Goal: Task Accomplishment & Management: Manage account settings

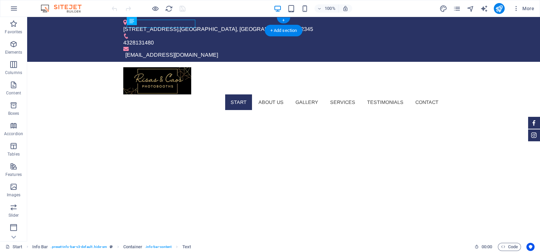
click at [180, 25] on div "Teststr 1 , Odessa, TX 12345" at bounding box center [280, 29] width 315 height 8
click at [150, 25] on div "Teststr 1 , Odessa, TX 12345" at bounding box center [280, 29] width 315 height 8
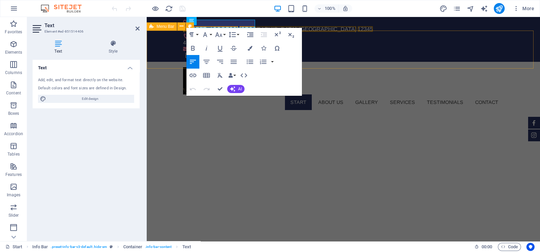
click at [162, 62] on div "Start About us Gallery Services Testimonials Contact" at bounding box center [343, 89] width 393 height 54
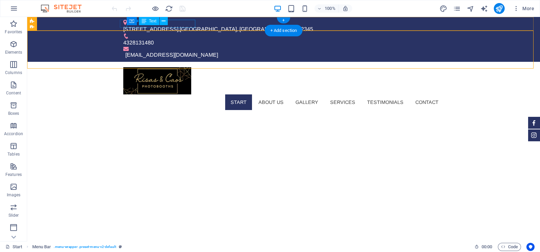
click at [134, 25] on div "Teststr 1 , Odessa, TX 12345" at bounding box center [280, 29] width 315 height 8
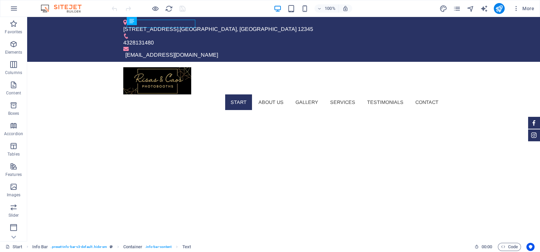
click at [202, 5] on div "100% More" at bounding box center [323, 8] width 427 height 11
click at [140, 9] on div at bounding box center [142, 8] width 8 height 8
click at [186, 25] on div "Teststr 1 , Odessa, TX 12345" at bounding box center [280, 29] width 315 height 8
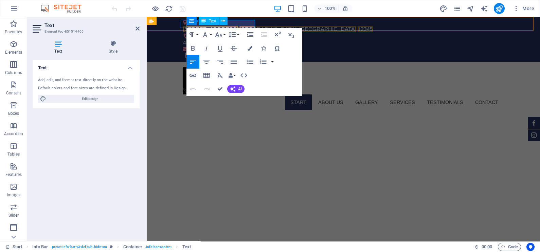
click at [197, 24] on div "Container Text" at bounding box center [209, 21] width 46 height 8
click at [197, 25] on div "Container Text" at bounding box center [209, 21] width 46 height 8
click at [336, 62] on div "Start About us Gallery Services Testimonials Contact" at bounding box center [343, 89] width 393 height 54
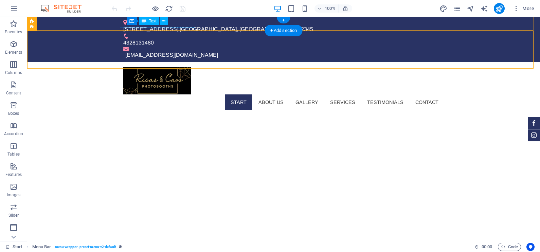
click at [179, 25] on div "Teststr 1 , Odessa, TX 12345" at bounding box center [280, 29] width 315 height 8
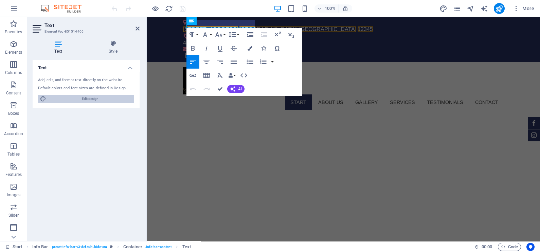
click at [82, 99] on span "Edit design" at bounding box center [90, 99] width 84 height 8
select select "px"
select select "300"
select select "px"
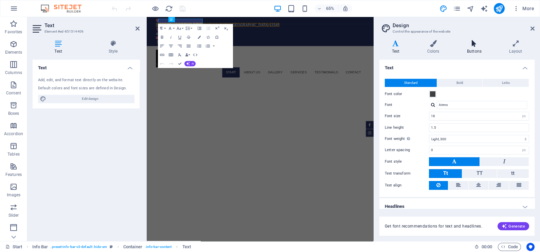
click at [476, 43] on icon at bounding box center [473, 43] width 39 height 7
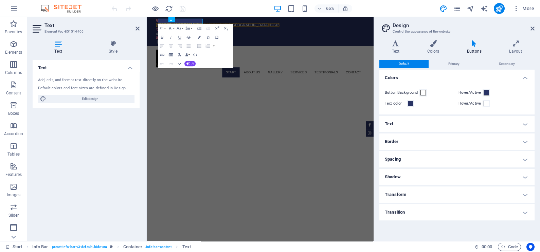
click at [413, 123] on h4 "Text" at bounding box center [456, 124] width 155 height 16
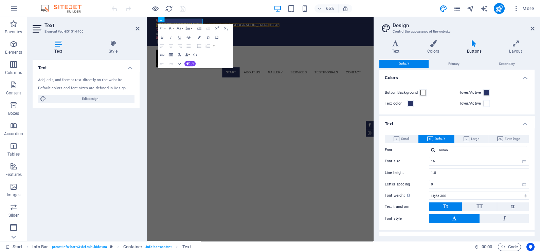
click at [138, 25] on h2 "Text" at bounding box center [91, 25] width 95 height 6
click at [136, 26] on icon at bounding box center [138, 28] width 4 height 5
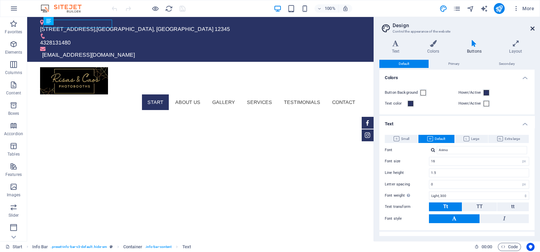
click at [531, 29] on icon at bounding box center [533, 28] width 4 height 5
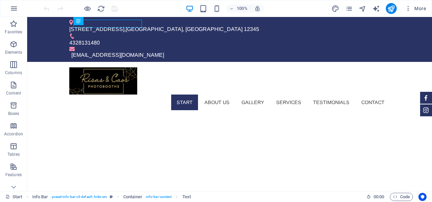
drag, startPoint x: 118, startPoint y: 41, endPoint x: 91, endPoint y: 24, distance: 32.0
click at [91, 25] on div "Teststr 1 , Odessa, TX 12345" at bounding box center [226, 29] width 315 height 8
click at [91, 24] on icon at bounding box center [90, 21] width 5 height 8
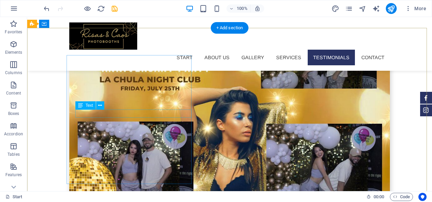
scroll to position [1806, 0]
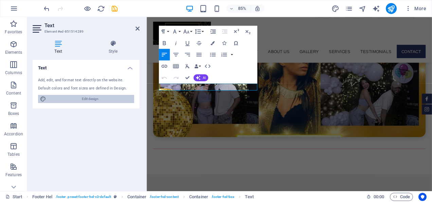
scroll to position [1772, 0]
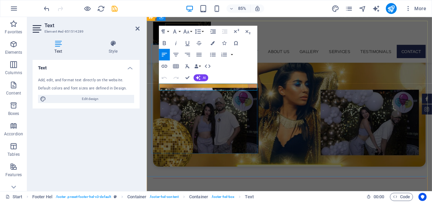
drag, startPoint x: 171, startPoint y: 98, endPoint x: 207, endPoint y: 215, distance: 121.8
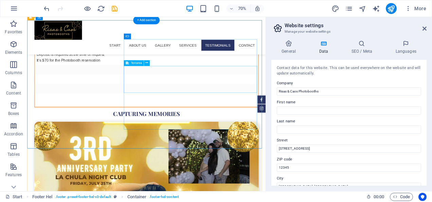
scroll to position [1812, 0]
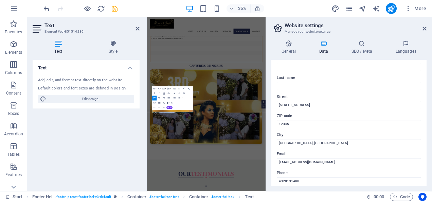
scroll to position [68, 0]
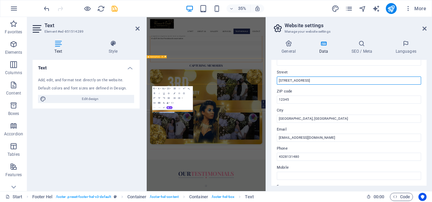
drag, startPoint x: 442, startPoint y: 97, endPoint x: 451, endPoint y: 195, distance: 98.6
drag, startPoint x: 296, startPoint y: 81, endPoint x: 272, endPoint y: 77, distance: 24.1
click at [272, 77] on div "Contact data for this website. This can be used everywhere on the website and w…" at bounding box center [348, 123] width 155 height 126
type input "o"
type input "Odessa"
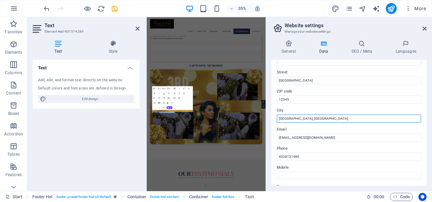
click at [292, 119] on input "Odessa, TX" at bounding box center [349, 118] width 144 height 8
type input "t"
type input "TX"
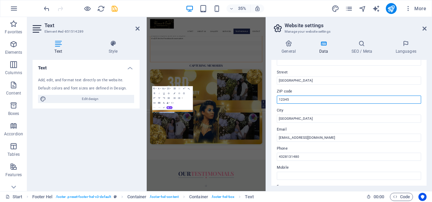
click at [289, 99] on input "12345" at bounding box center [349, 99] width 144 height 8
type input "79765"
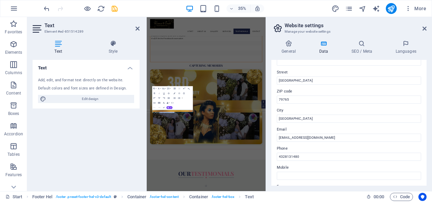
click at [299, 129] on label "Email" at bounding box center [349, 129] width 144 height 8
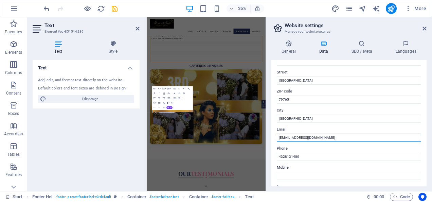
click at [299, 133] on input "Risasphotobooths@gmail.com" at bounding box center [349, 137] width 144 height 8
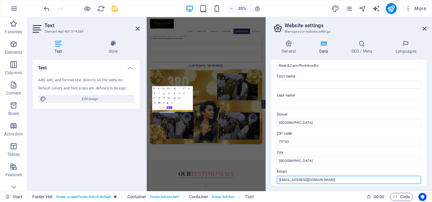
scroll to position [0, 0]
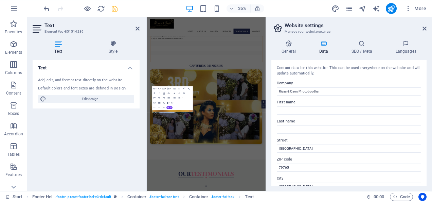
click at [115, 10] on icon "save" at bounding box center [115, 9] width 8 height 8
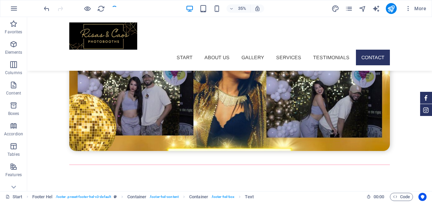
checkbox input "false"
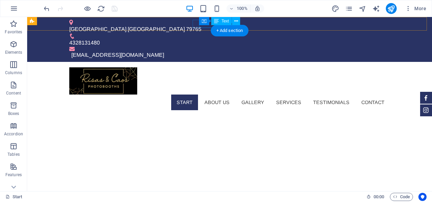
click at [207, 39] on div "4328131480" at bounding box center [226, 43] width 315 height 8
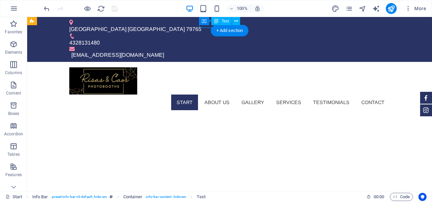
click at [207, 39] on div "4328131480" at bounding box center [226, 43] width 315 height 8
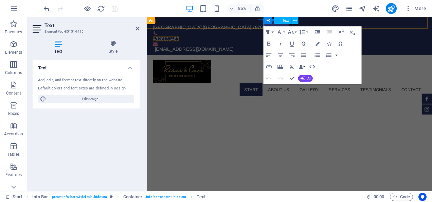
click at [272, 23] on div "Container Text" at bounding box center [283, 20] width 39 height 7
click at [185, 40] on span "4328131480" at bounding box center [169, 43] width 31 height 6
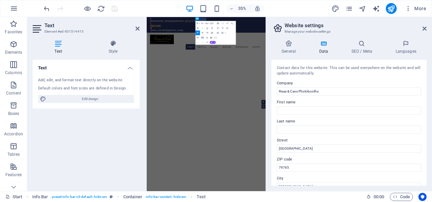
click at [272, 24] on aside "Website settings Manage your website settings General Data SEO / Meta Languages…" at bounding box center [349, 104] width 166 height 174
click at [425, 28] on icon at bounding box center [425, 28] width 4 height 5
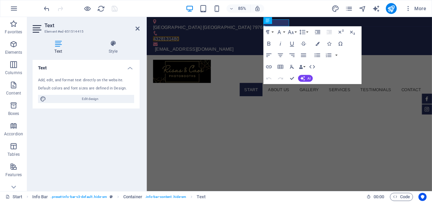
click at [135, 27] on h2 "Text" at bounding box center [91, 25] width 95 height 6
click at [136, 27] on icon at bounding box center [138, 28] width 4 height 5
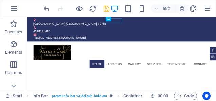
drag, startPoint x: 444, startPoint y: 17, endPoint x: 145, endPoint y: 36, distance: 299.2
click at [192, 39] on div "4328131480" at bounding box center [196, 43] width 315 height 8
click at [112, 21] on div "Container Text" at bounding box center [118, 19] width 25 height 5
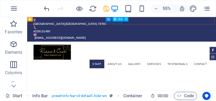
click at [112, 21] on div "Container Text" at bounding box center [118, 19] width 25 height 5
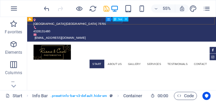
click at [112, 21] on div "Container Text" at bounding box center [118, 19] width 25 height 5
click at [127, 20] on icon at bounding box center [126, 19] width 2 height 4
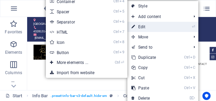
click at [142, 25] on link "⏎ Edit" at bounding box center [150, 27] width 46 height 10
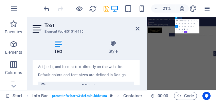
scroll to position [23, 0]
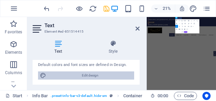
click at [82, 73] on span "Edit design" at bounding box center [90, 75] width 84 height 8
select select "px"
select select "300"
select select "px"
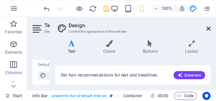
click at [209, 27] on icon at bounding box center [209, 28] width 4 height 5
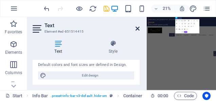
click at [138, 28] on icon at bounding box center [138, 28] width 4 height 5
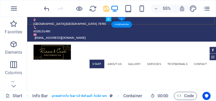
click at [121, 22] on div "+ Add section" at bounding box center [121, 24] width 21 height 6
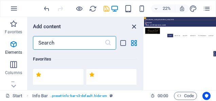
click at [135, 26] on icon "close panel" at bounding box center [134, 27] width 8 height 8
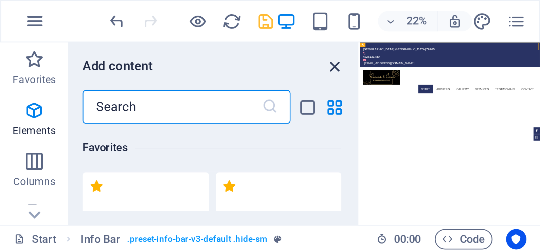
scroll to position [0, 0]
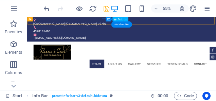
click at [172, 39] on div "4328131480" at bounding box center [196, 43] width 315 height 8
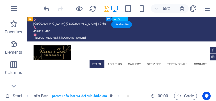
click at [172, 39] on div "4328131480" at bounding box center [196, 43] width 315 height 8
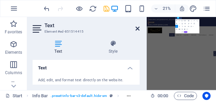
click at [136, 28] on icon at bounding box center [138, 28] width 4 height 5
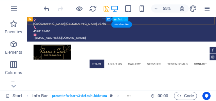
click at [171, 39] on div "4328131480" at bounding box center [196, 43] width 315 height 8
click at [174, 39] on div "4328131480" at bounding box center [196, 43] width 315 height 8
click at [172, 39] on div "4328131480" at bounding box center [196, 43] width 315 height 8
drag, startPoint x: 172, startPoint y: 26, endPoint x: 176, endPoint y: 26, distance: 3.5
click at [176, 39] on div "4328131480" at bounding box center [196, 43] width 315 height 8
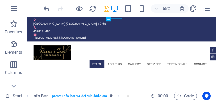
click at [191, 15] on div "55% More" at bounding box center [107, 8] width 215 height 16
click at [120, 19] on button at bounding box center [121, 19] width 4 height 4
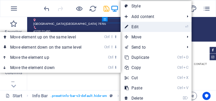
click at [138, 27] on link "⏎ Edit" at bounding box center [144, 27] width 46 height 10
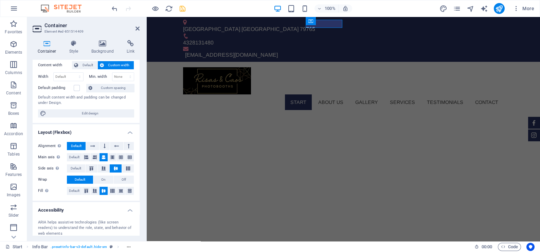
scroll to position [98, 0]
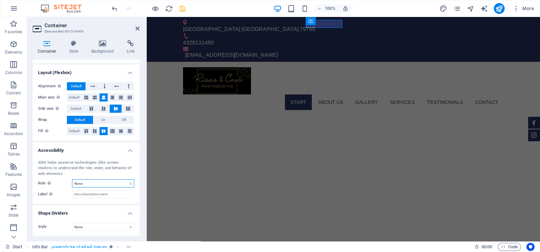
click at [94, 183] on select "None Alert Article Banner Comment Complementary Dialog Footer Header Marquee Pr…" at bounding box center [103, 183] width 62 height 8
click at [69, 186] on label "Role The ARIA role defines the purpose of an element. Here you can find all exp…" at bounding box center [55, 183] width 34 height 8
click at [76, 43] on icon at bounding box center [73, 43] width 19 height 7
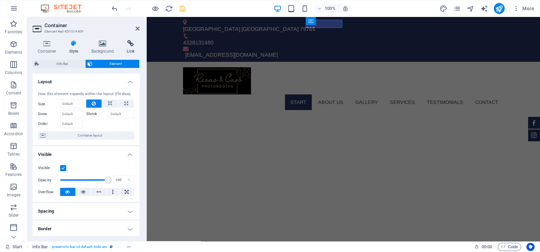
click at [130, 46] on icon at bounding box center [131, 43] width 18 height 7
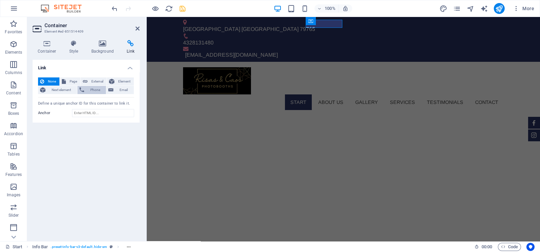
click at [93, 93] on span "Phone" at bounding box center [95, 90] width 18 height 8
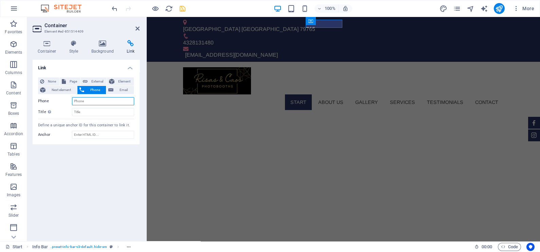
click at [90, 100] on input "Phone" at bounding box center [103, 101] width 62 height 8
type input "4328131480"
click at [75, 188] on div "Link None Page External Element Next element Phone Email Page Start Subpage Leg…" at bounding box center [86, 148] width 107 height 176
click at [181, 8] on icon "save" at bounding box center [183, 9] width 8 height 8
checkbox input "false"
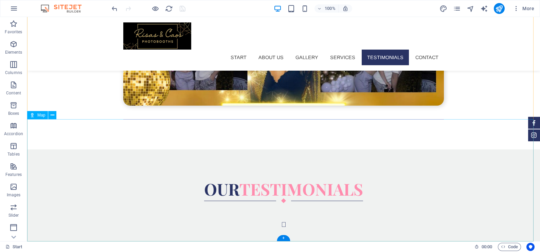
scroll to position [1795, 0]
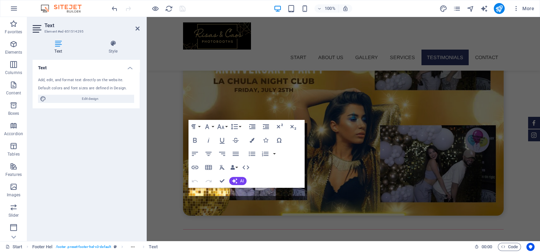
scroll to position [1735, 0]
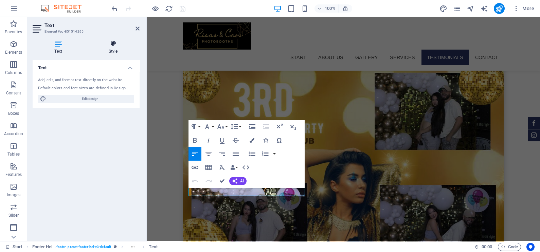
click at [116, 51] on h4 "Style" at bounding box center [113, 47] width 53 height 14
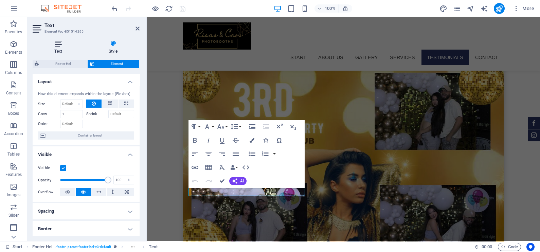
click at [55, 47] on icon at bounding box center [58, 43] width 51 height 7
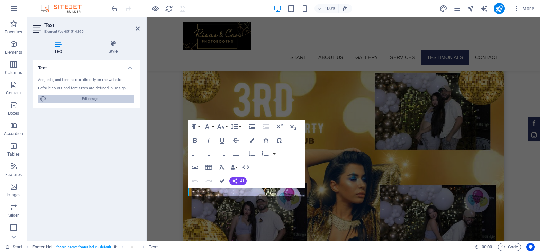
click at [92, 97] on span "Edit design" at bounding box center [90, 99] width 84 height 8
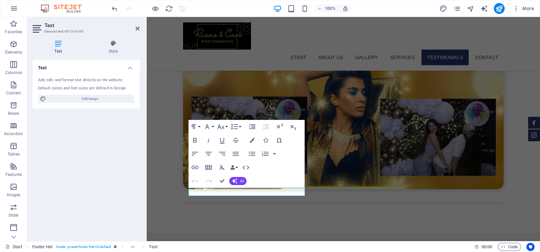
select select "px"
select select "300"
select select "px"
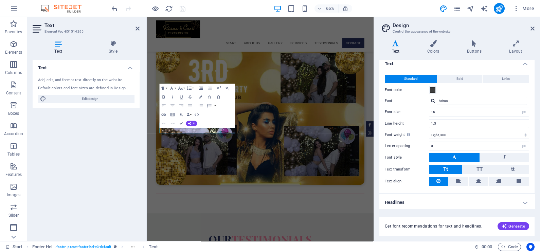
scroll to position [5, 0]
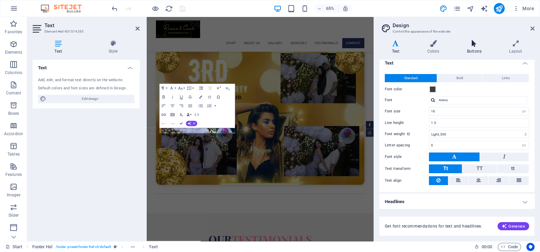
click at [480, 45] on icon at bounding box center [473, 43] width 39 height 7
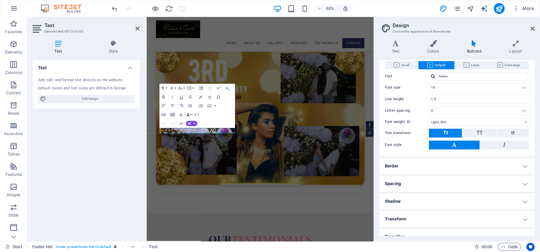
scroll to position [82, 0]
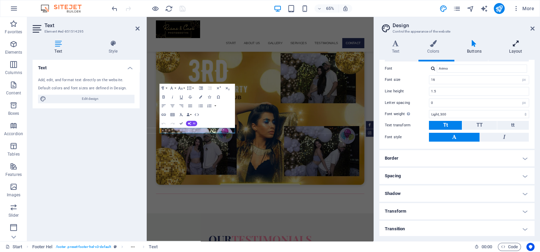
click at [515, 49] on h4 "Layout" at bounding box center [516, 47] width 38 height 14
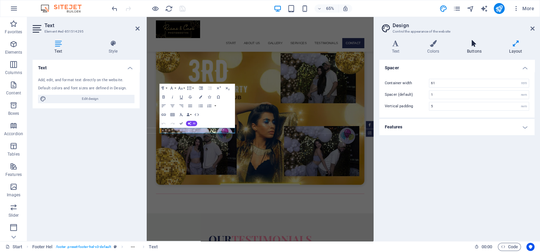
click at [465, 46] on icon at bounding box center [473, 43] width 39 height 7
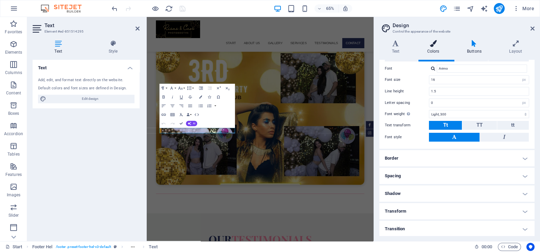
click at [430, 47] on h4 "Colors" at bounding box center [435, 47] width 40 height 14
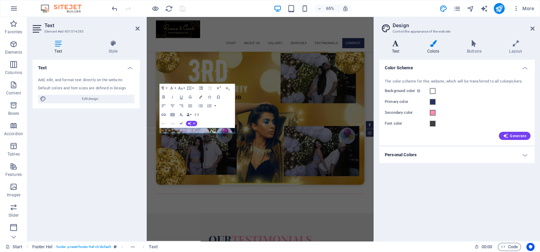
click at [395, 48] on h4 "Text" at bounding box center [396, 47] width 35 height 14
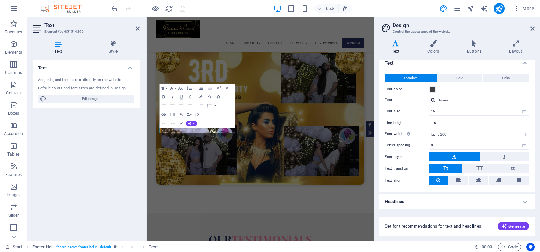
click at [533, 24] on h2 "Design" at bounding box center [464, 25] width 142 height 6
click at [532, 27] on icon at bounding box center [533, 28] width 4 height 5
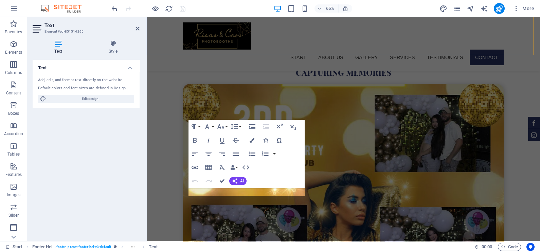
scroll to position [1735, 0]
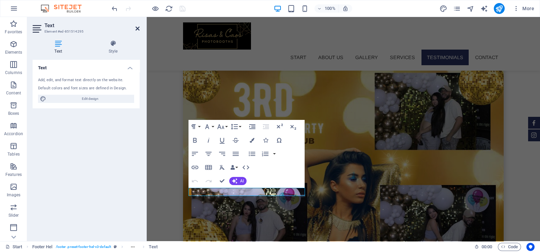
click at [136, 27] on icon at bounding box center [138, 28] width 4 height 5
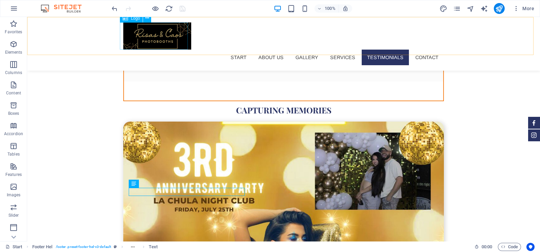
scroll to position [1795, 0]
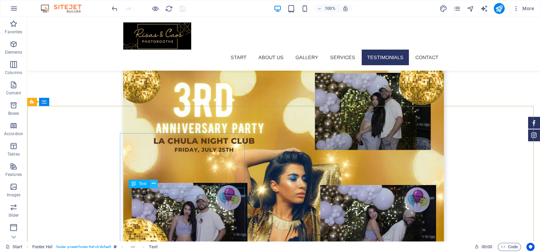
click at [154, 184] on icon at bounding box center [154, 183] width 4 height 7
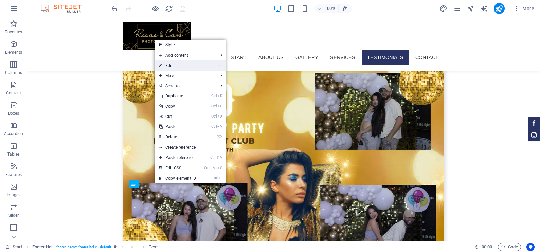
click at [172, 65] on link "⏎ Edit" at bounding box center [178, 65] width 46 height 10
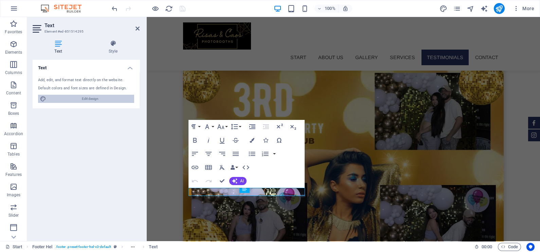
click at [97, 100] on span "Edit design" at bounding box center [90, 99] width 84 height 8
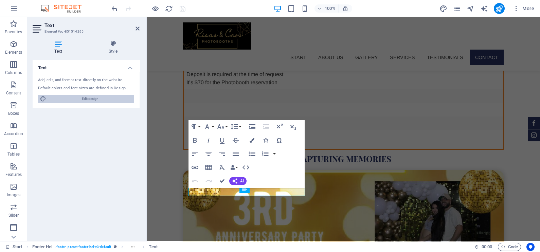
scroll to position [1821, 0]
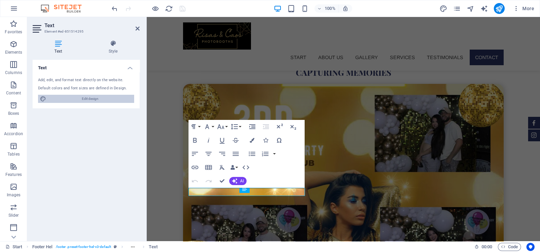
select select "px"
select select "300"
select select "px"
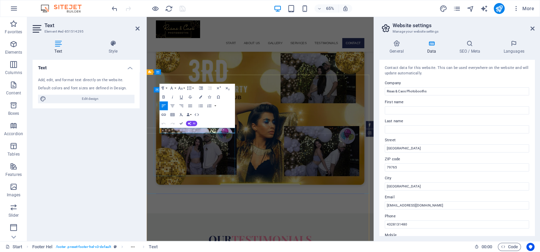
click at [533, 30] on icon at bounding box center [533, 28] width 4 height 5
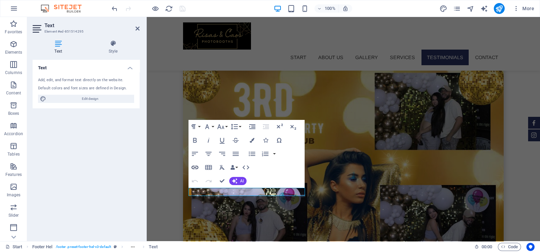
click at [196, 168] on icon "button" at bounding box center [195, 167] width 8 height 8
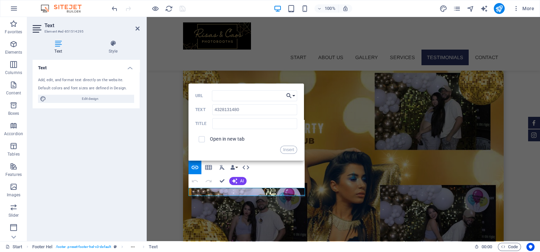
click at [293, 95] on button "Choose Link" at bounding box center [290, 95] width 13 height 11
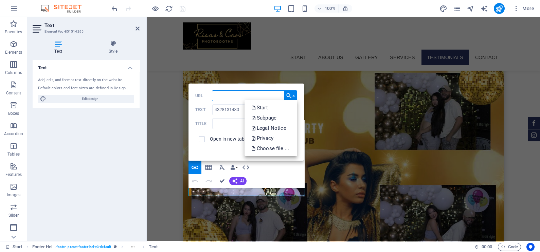
click at [233, 99] on input "URL" at bounding box center [255, 95] width 86 height 11
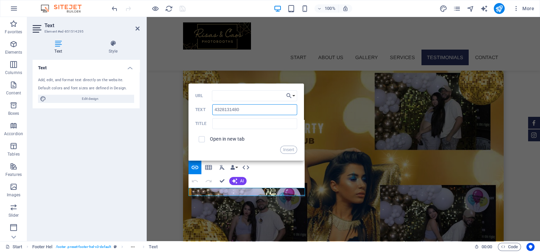
click at [216, 110] on input "4328131480" at bounding box center [254, 109] width 85 height 11
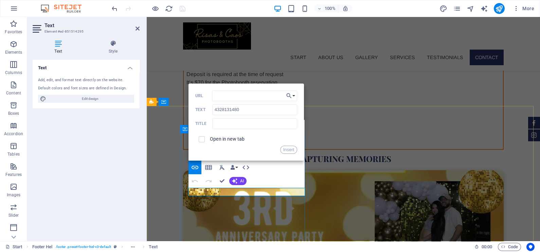
scroll to position [1821, 0]
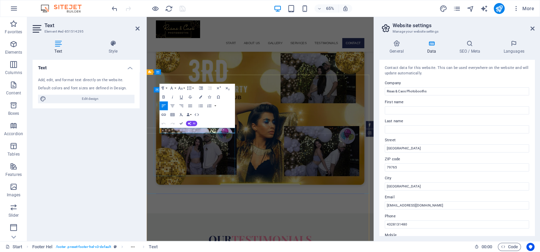
drag, startPoint x: 195, startPoint y: 191, endPoint x: 163, endPoint y: 191, distance: 31.3
click at [163, 113] on icon "button" at bounding box center [163, 114] width 5 height 5
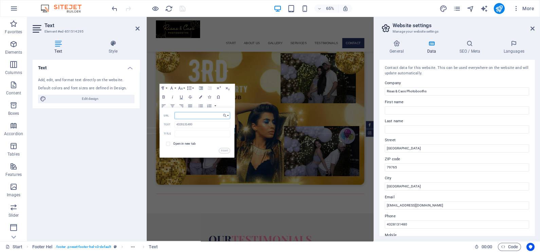
click at [189, 115] on input "URL" at bounding box center [203, 115] width 56 height 7
click at [203, 114] on input "TEL:(432)321-6153" at bounding box center [203, 115] width 56 height 7
type input "TEL:(432)813-1480"
click at [195, 5] on div "65% More" at bounding box center [323, 8] width 427 height 11
click at [223, 151] on button "Insert" at bounding box center [224, 150] width 11 height 5
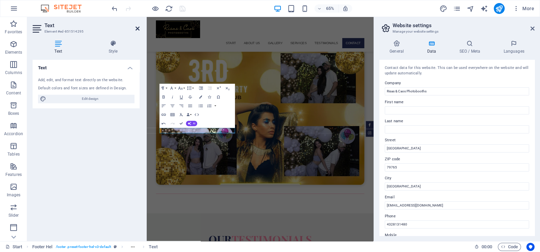
click at [138, 30] on icon at bounding box center [138, 28] width 4 height 5
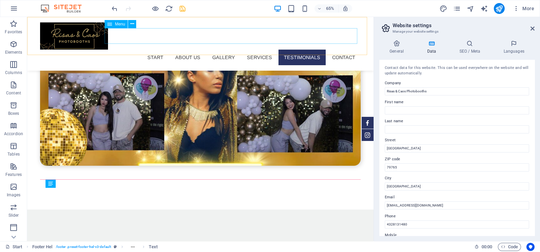
scroll to position [1711, 0]
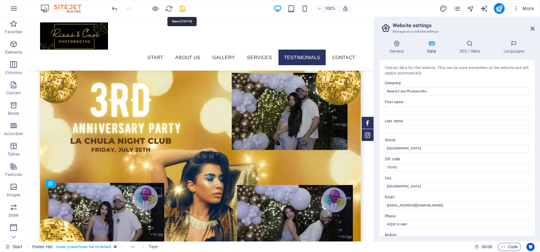
click at [180, 8] on icon "save" at bounding box center [183, 9] width 8 height 8
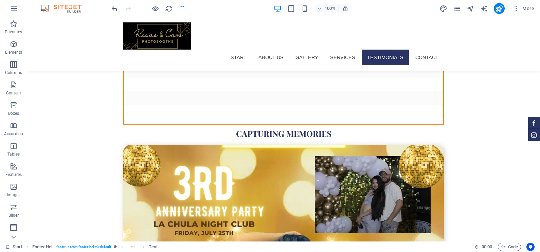
scroll to position [1795, 0]
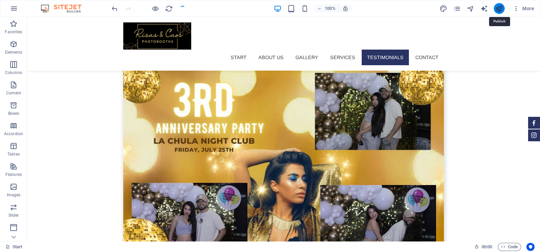
click at [501, 7] on icon "publish" at bounding box center [499, 9] width 8 height 8
checkbox input "false"
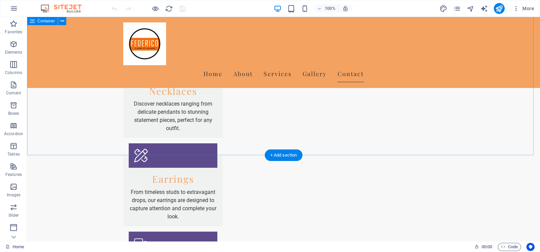
scroll to position [929, 0]
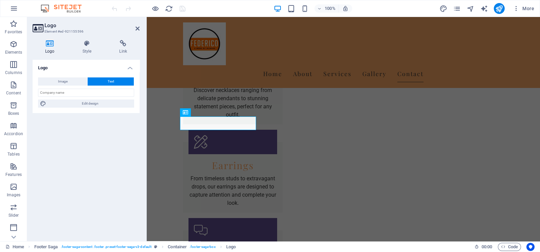
scroll to position [905, 0]
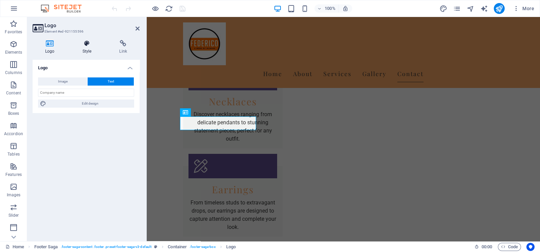
click at [87, 46] on icon at bounding box center [87, 43] width 34 height 7
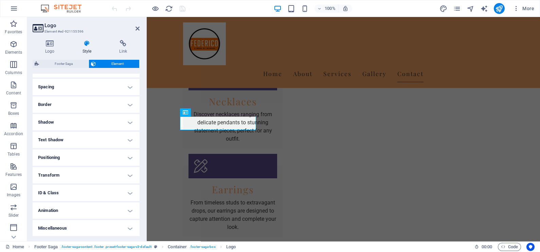
scroll to position [0, 0]
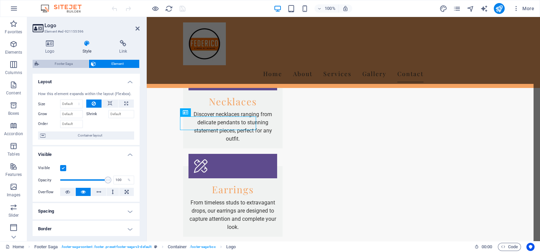
click at [65, 64] on span "Footer Saga" at bounding box center [64, 64] width 46 height 8
select select "rem"
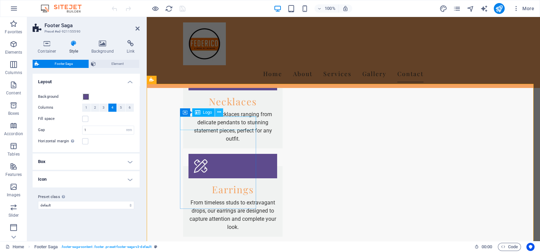
click at [218, 112] on icon at bounding box center [219, 112] width 4 height 7
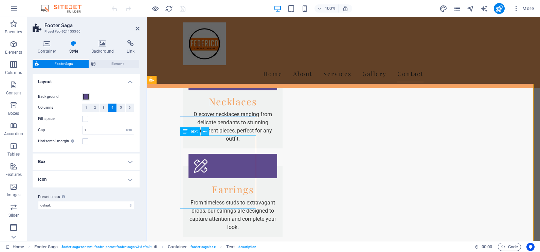
click at [203, 133] on icon at bounding box center [205, 131] width 4 height 7
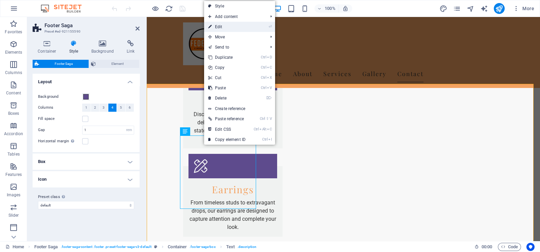
click at [222, 26] on link "⏎ Edit" at bounding box center [227, 27] width 46 height 10
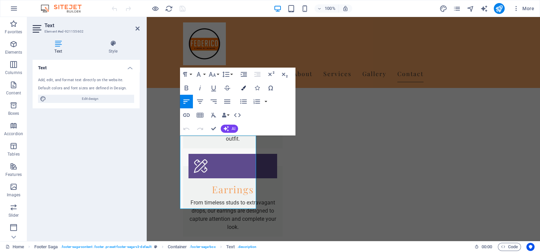
click at [245, 86] on icon "button" at bounding box center [243, 88] width 5 height 5
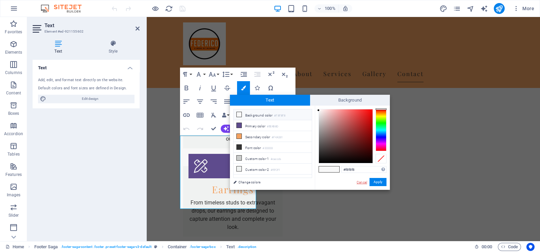
click at [362, 182] on link "Cancel" at bounding box center [362, 182] width 12 height 5
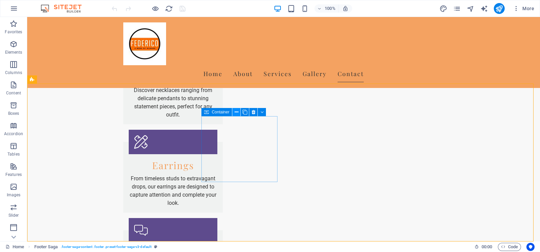
click at [235, 112] on icon at bounding box center [237, 112] width 4 height 7
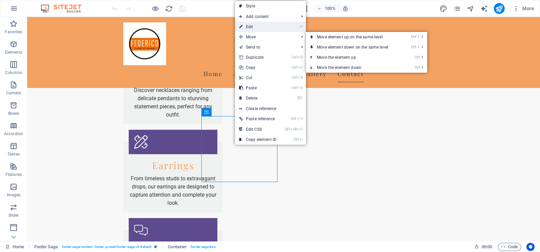
click at [246, 29] on link "⏎ Edit" at bounding box center [258, 27] width 46 height 10
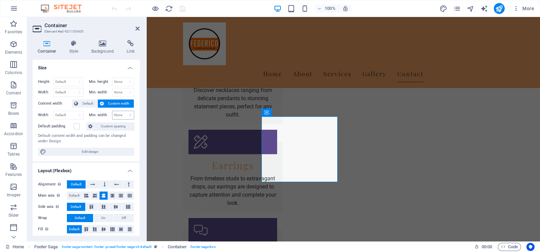
scroll to position [905, 0]
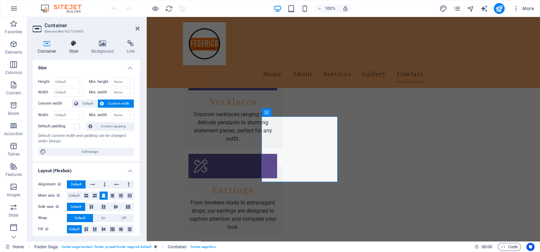
click at [77, 46] on icon at bounding box center [73, 43] width 19 height 7
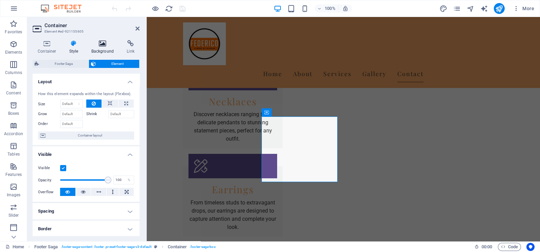
click at [110, 47] on h4 "Background" at bounding box center [104, 47] width 36 height 14
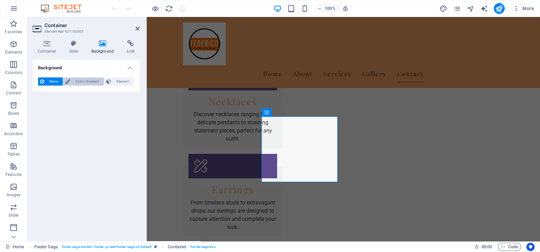
click at [72, 81] on span "Color / Gradient" at bounding box center [87, 81] width 30 height 8
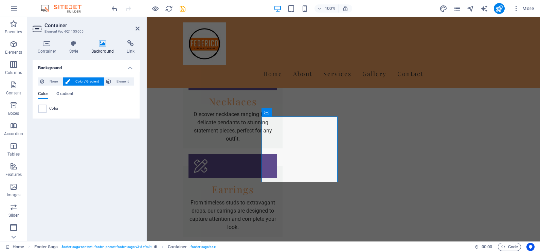
click at [42, 110] on span at bounding box center [42, 108] width 7 height 7
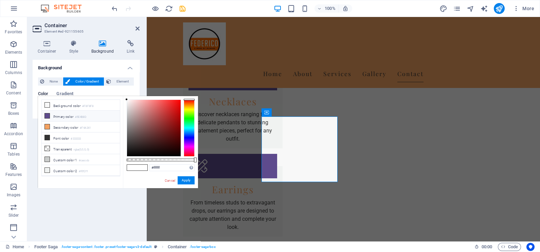
click at [57, 112] on li "Primary color #5E4B8D" at bounding box center [81, 116] width 78 height 11
type input "#5e4b8d"
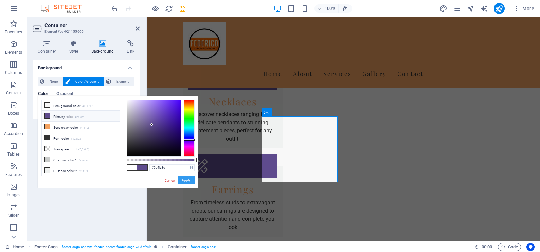
click at [184, 179] on button "Apply" at bounding box center [186, 180] width 17 height 8
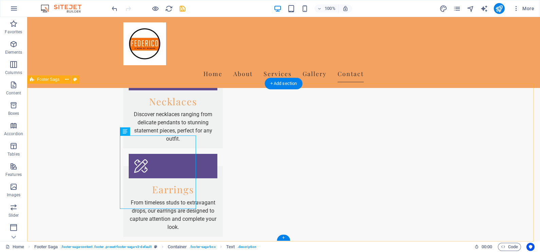
scroll to position [929, 0]
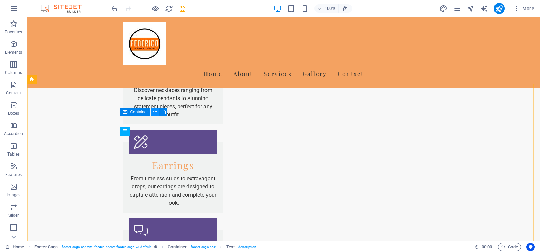
click at [156, 111] on icon at bounding box center [155, 112] width 4 height 7
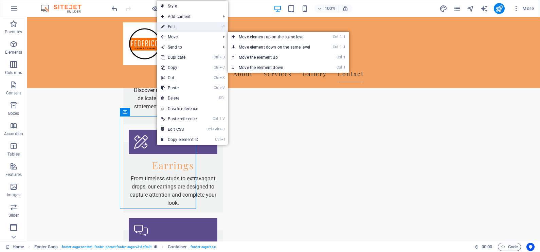
click at [173, 28] on link "⏎ Edit" at bounding box center [180, 27] width 46 height 10
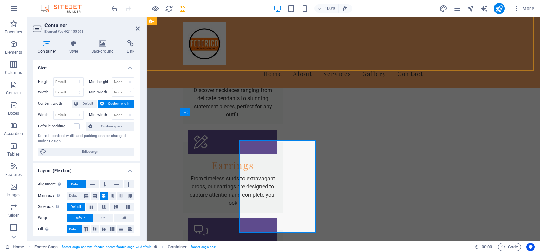
scroll to position [905, 0]
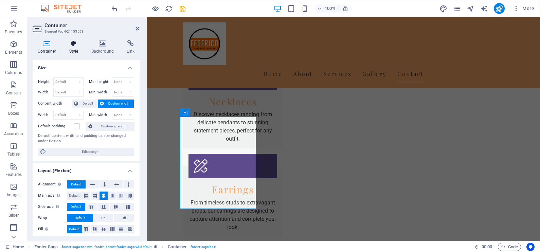
click at [77, 48] on h4 "Style" at bounding box center [75, 47] width 22 height 14
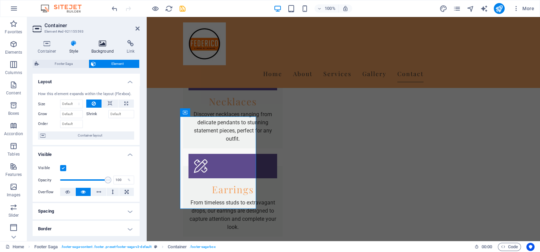
click at [105, 47] on h4 "Background" at bounding box center [104, 47] width 36 height 14
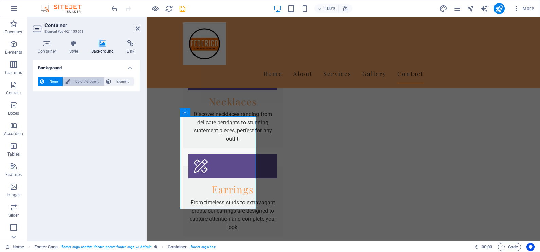
click at [71, 80] on button "Color / Gradient" at bounding box center [83, 81] width 41 height 8
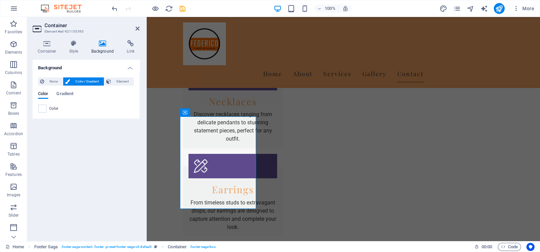
click at [41, 107] on span at bounding box center [42, 108] width 7 height 7
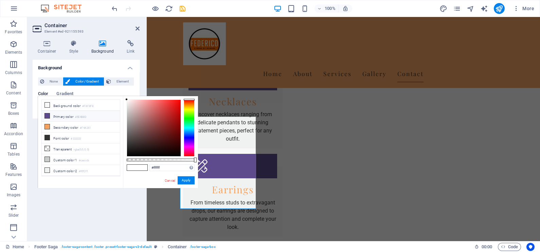
click at [63, 118] on li "Primary color #5E4B8D" at bounding box center [81, 116] width 78 height 11
type input "#5e4b8d"
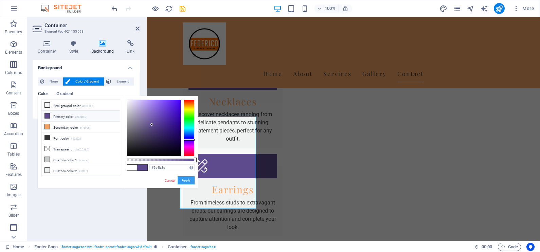
click at [182, 180] on button "Apply" at bounding box center [186, 180] width 17 height 8
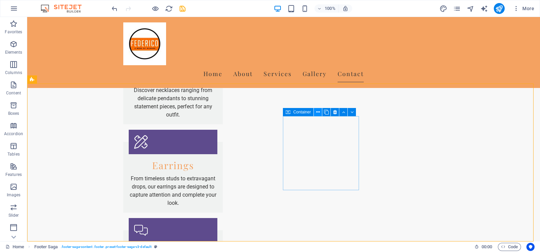
click at [319, 109] on icon at bounding box center [318, 112] width 4 height 7
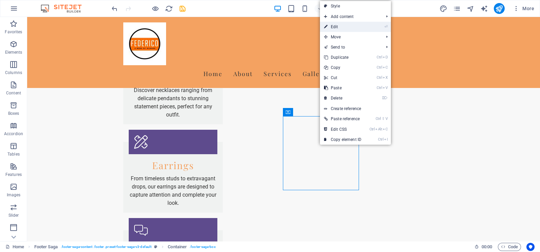
drag, startPoint x: 336, startPoint y: 24, endPoint x: 179, endPoint y: 11, distance: 157.1
click at [336, 24] on link "⏎ Edit" at bounding box center [343, 27] width 46 height 10
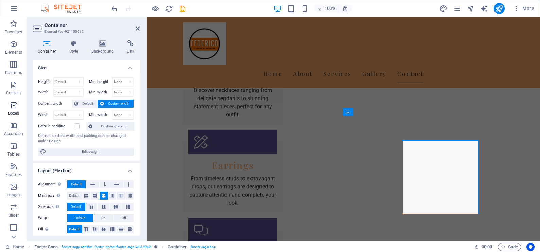
scroll to position [905, 0]
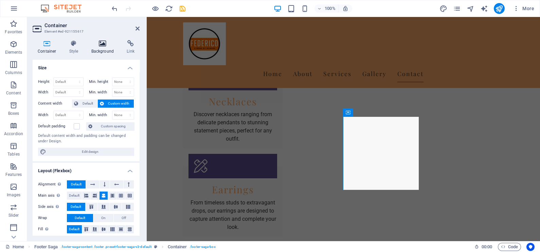
click at [95, 46] on icon at bounding box center [102, 43] width 33 height 7
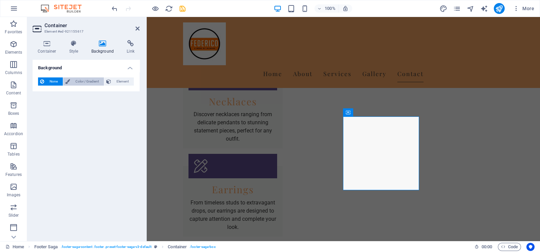
click at [78, 80] on span "Color / Gradient" at bounding box center [87, 81] width 30 height 8
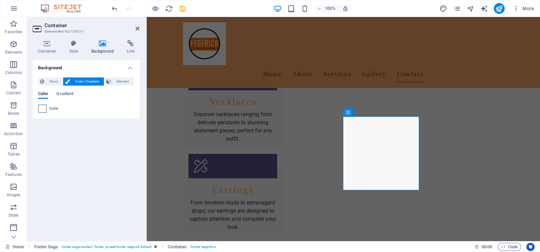
click at [44, 111] on span at bounding box center [42, 108] width 7 height 7
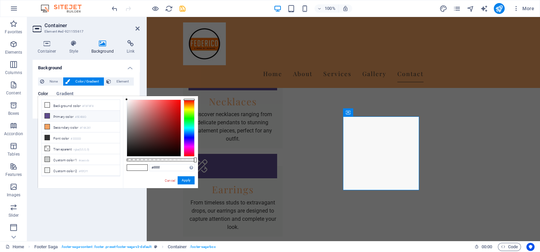
click at [55, 117] on li "Primary color #5E4B8D" at bounding box center [81, 116] width 78 height 11
type input "#5e4b8d"
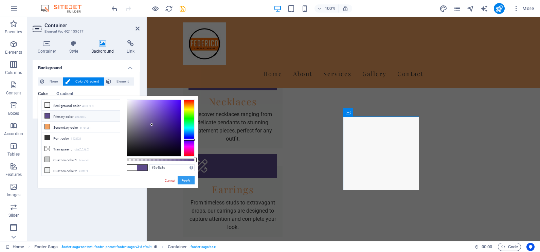
click at [189, 181] on button "Apply" at bounding box center [186, 180] width 17 height 8
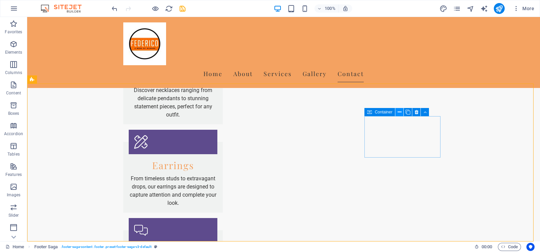
click at [399, 112] on icon at bounding box center [400, 112] width 4 height 7
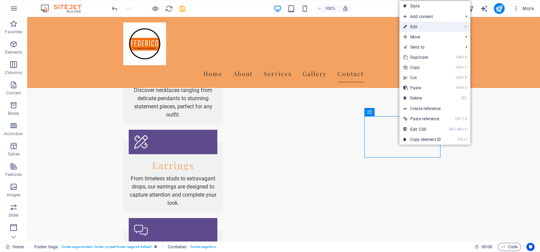
drag, startPoint x: 414, startPoint y: 26, endPoint x: 263, endPoint y: 15, distance: 151.9
click at [414, 26] on link "⏎ Edit" at bounding box center [422, 27] width 46 height 10
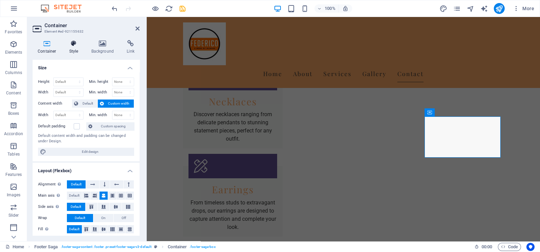
click at [77, 48] on h4 "Style" at bounding box center [75, 47] width 22 height 14
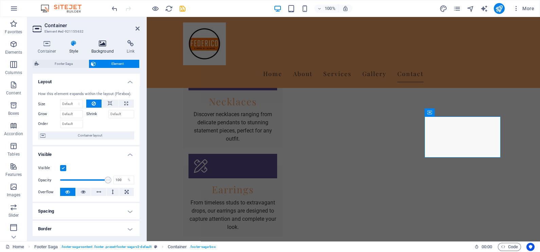
click at [104, 48] on h4 "Background" at bounding box center [104, 47] width 36 height 14
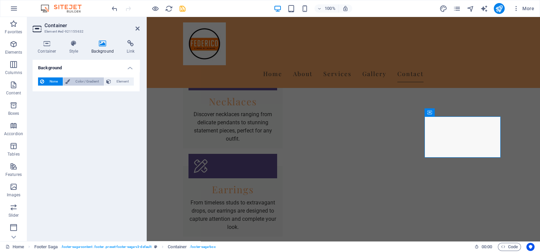
click at [79, 80] on span "Color / Gradient" at bounding box center [87, 81] width 30 height 8
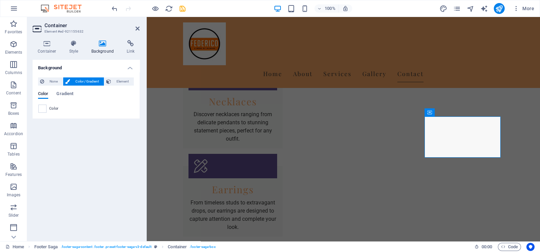
click at [41, 111] on span at bounding box center [42, 108] width 7 height 7
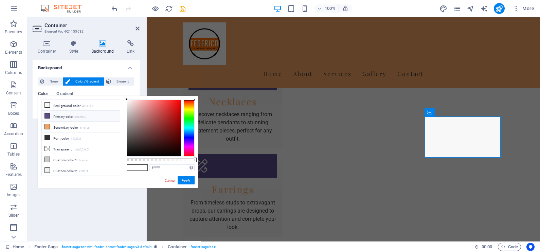
click at [62, 115] on li "Primary color #5E4B8D" at bounding box center [81, 116] width 78 height 11
type input "#5e4b8d"
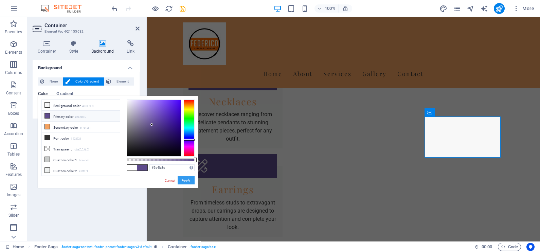
click at [183, 178] on button "Apply" at bounding box center [186, 180] width 17 height 8
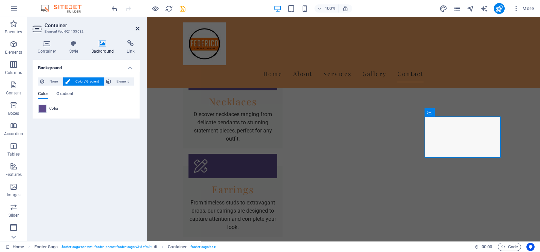
click at [137, 26] on icon at bounding box center [138, 28] width 4 height 5
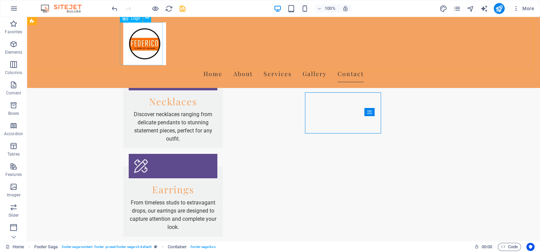
scroll to position [929, 0]
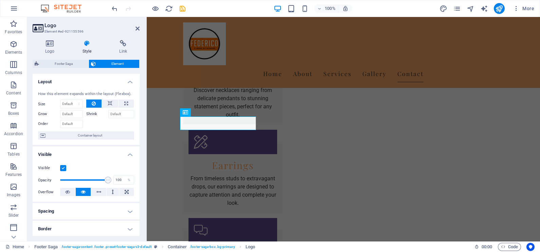
scroll to position [905, 0]
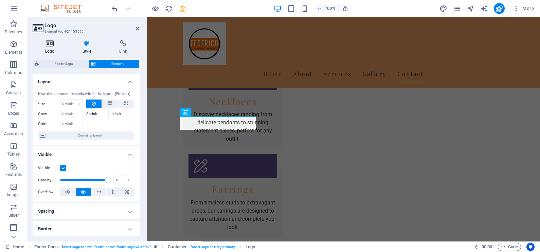
click at [48, 46] on icon at bounding box center [50, 43] width 35 height 7
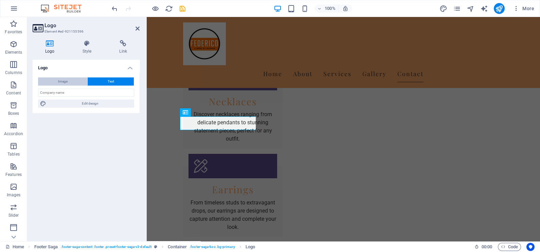
click at [63, 82] on span "Image" at bounding box center [63, 81] width 10 height 8
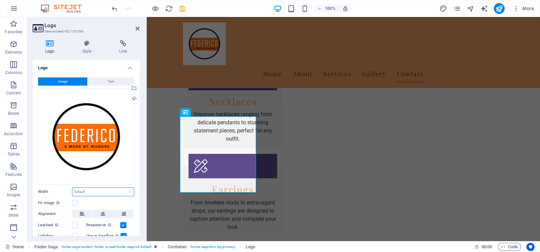
click at [93, 188] on select "Default auto px rem % em vh vw" at bounding box center [102, 192] width 61 height 8
click at [73, 202] on label at bounding box center [75, 203] width 6 height 6
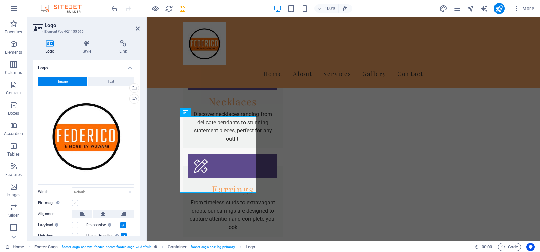
click at [0, 0] on input "Fit image Automatically fit image to a fixed width and height" at bounding box center [0, 0] width 0 height 0
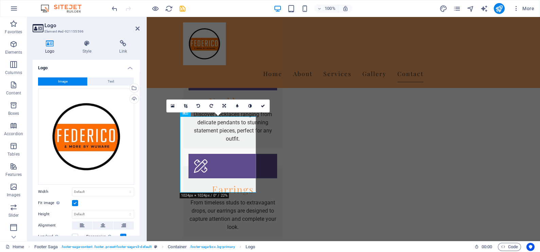
click at [76, 203] on label at bounding box center [75, 203] width 6 height 6
click at [0, 0] on input "Fit image Automatically fit image to a fixed width and height" at bounding box center [0, 0] width 0 height 0
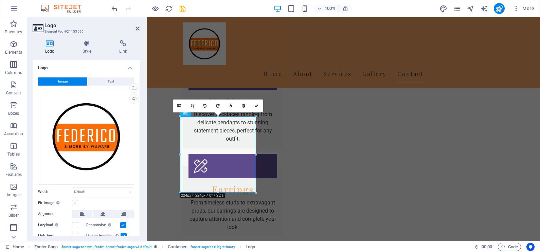
click at [76, 203] on label at bounding box center [75, 203] width 6 height 6
click at [0, 0] on input "Fit image Automatically fit image to a fixed width and height" at bounding box center [0, 0] width 0 height 0
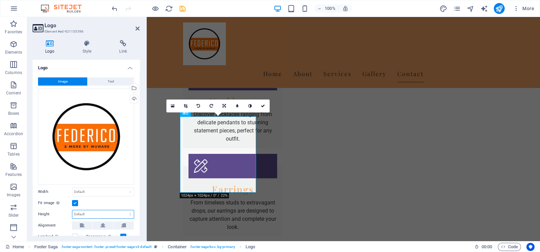
click at [84, 211] on select "Default auto px" at bounding box center [102, 214] width 61 height 8
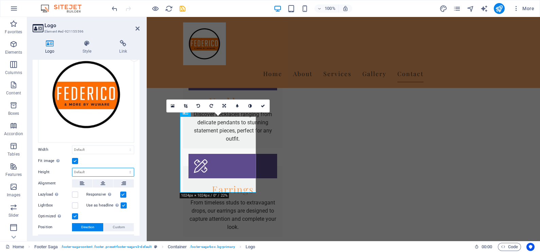
scroll to position [81, 0]
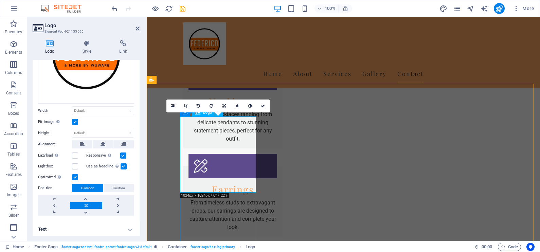
click at [170, 104] on link at bounding box center [172, 106] width 13 height 13
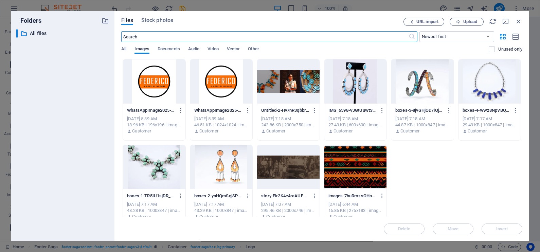
scroll to position [838, 0]
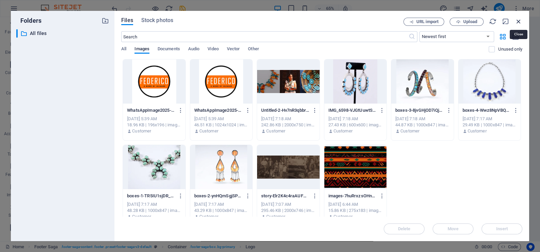
click at [516, 20] on icon "button" at bounding box center [518, 21] width 7 height 7
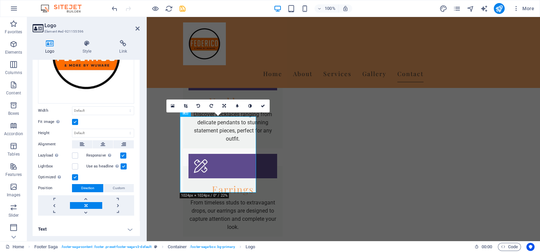
click at [72, 119] on label at bounding box center [75, 122] width 6 height 6
click at [0, 0] on input "Fit image Automatically fit image to a fixed width and height" at bounding box center [0, 0] width 0 height 0
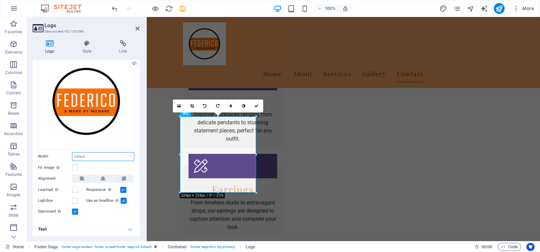
click at [82, 156] on select "Default auto px rem % em vh vw" at bounding box center [102, 157] width 61 height 8
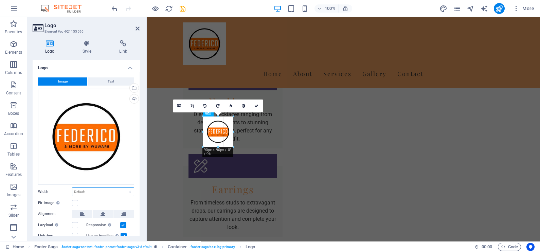
drag, startPoint x: 256, startPoint y: 192, endPoint x: 210, endPoint y: 145, distance: 66.5
type input "89"
select select "px"
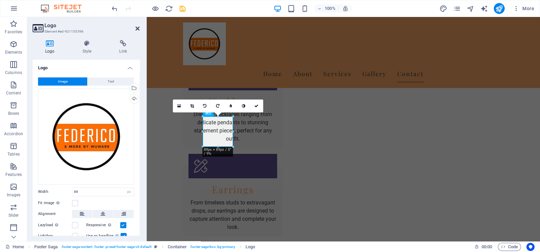
click at [136, 28] on icon at bounding box center [138, 28] width 4 height 5
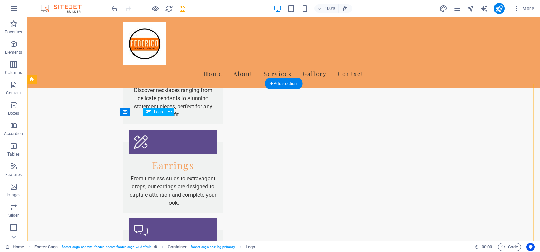
select select "px"
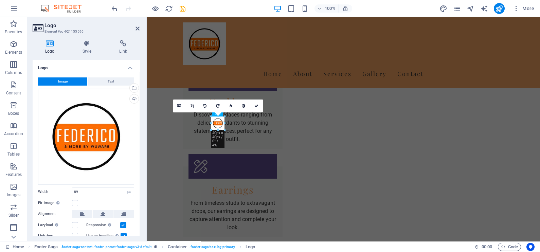
scroll to position [905, 0]
drag, startPoint x: 233, startPoint y: 146, endPoint x: 214, endPoint y: 132, distance: 24.1
type input "44"
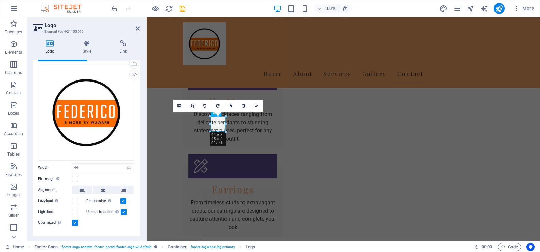
scroll to position [35, 0]
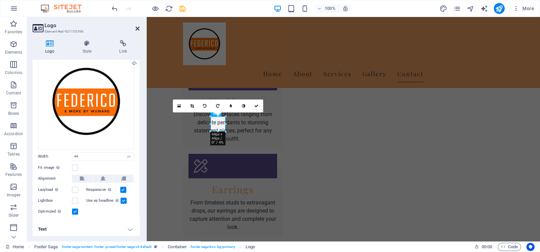
click at [137, 29] on icon at bounding box center [138, 28] width 4 height 5
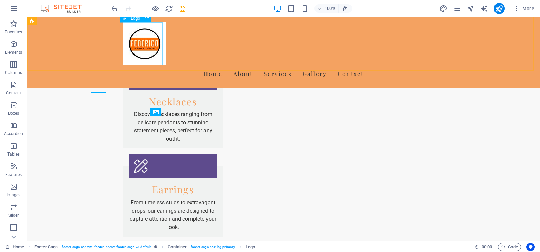
scroll to position [929, 0]
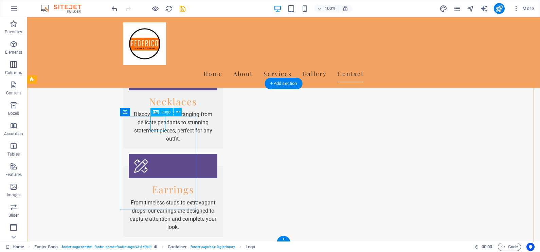
select select "px"
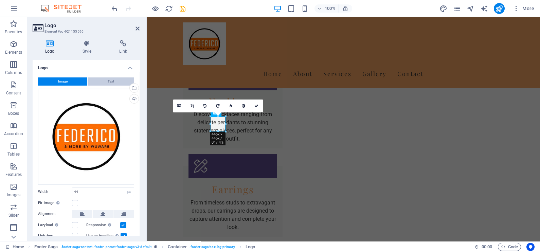
click at [103, 78] on button "Text" at bounding box center [111, 81] width 46 height 8
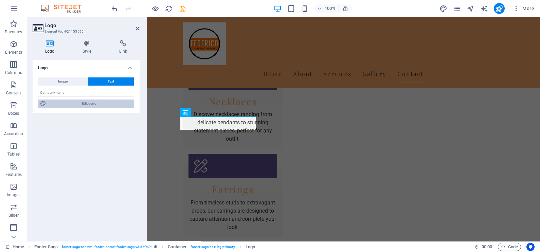
click at [86, 101] on span "Edit design" at bounding box center [90, 104] width 84 height 8
select select "px"
select select "200"
select select "px"
select select "rem"
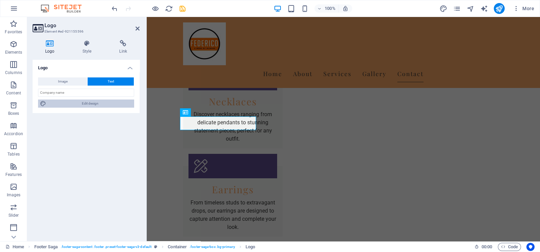
select select "200"
select select "px"
select select "rem"
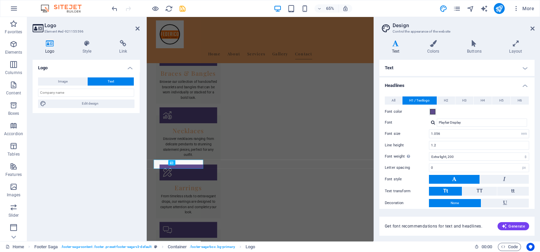
scroll to position [776, 0]
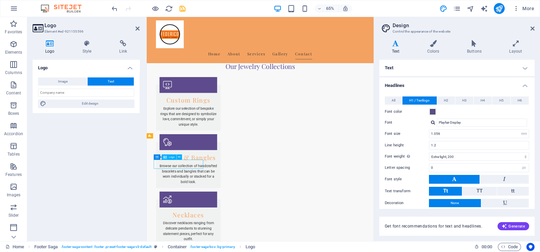
drag, startPoint x: 201, startPoint y: 246, endPoint x: 172, endPoint y: 239, distance: 29.9
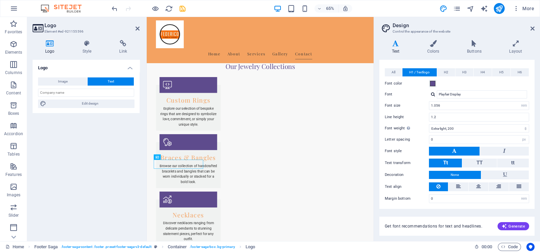
scroll to position [0, 0]
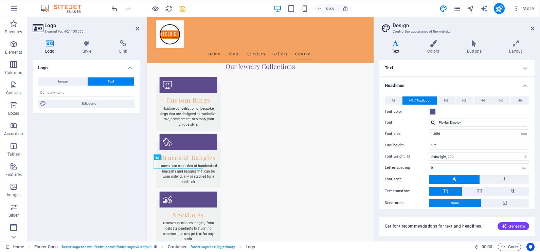
click at [426, 70] on h4 "Text" at bounding box center [456, 68] width 155 height 16
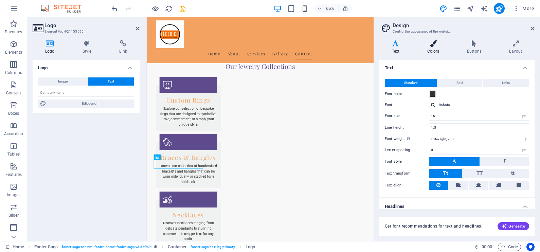
click at [430, 48] on h4 "Colors" at bounding box center [435, 47] width 40 height 14
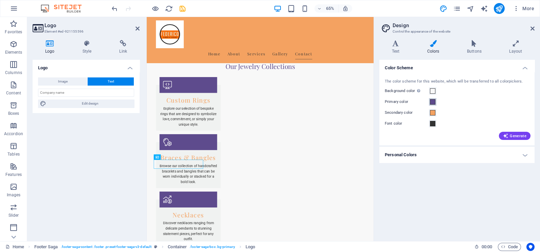
click at [433, 102] on span at bounding box center [432, 101] width 5 height 5
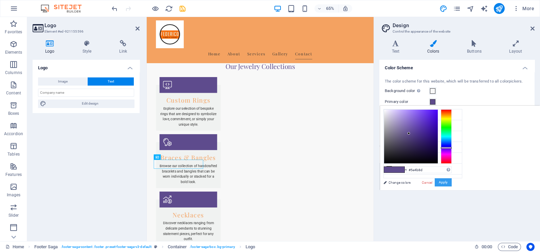
click at [452, 184] on button "Apply" at bounding box center [443, 182] width 17 height 8
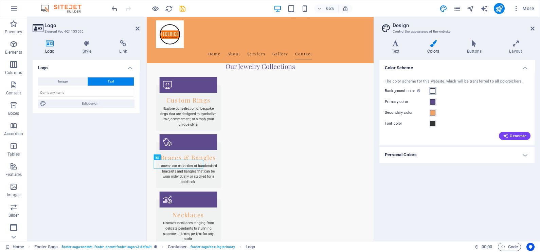
click at [433, 91] on span at bounding box center [432, 90] width 5 height 5
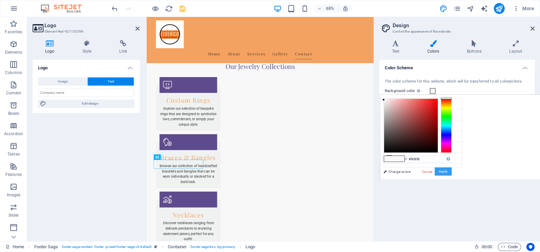
click at [452, 171] on button "Apply" at bounding box center [443, 171] width 17 height 8
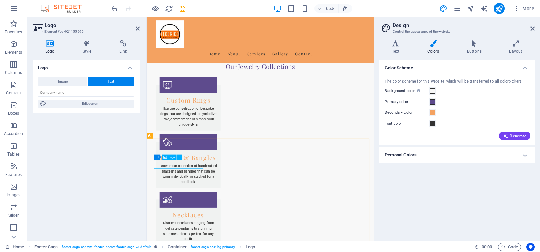
click at [65, 75] on div "Image Text Drag files here, click to choose files or select files from Files or…" at bounding box center [86, 92] width 107 height 41
click at [62, 92] on input "text" at bounding box center [86, 93] width 96 height 8
click at [86, 49] on h4 "Style" at bounding box center [88, 47] width 37 height 14
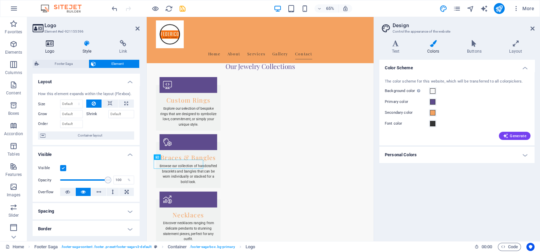
click at [59, 45] on icon at bounding box center [50, 43] width 35 height 7
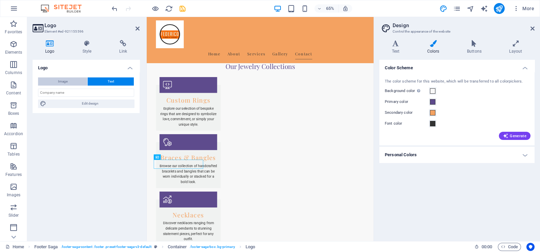
click at [66, 83] on span "Image" at bounding box center [63, 81] width 10 height 8
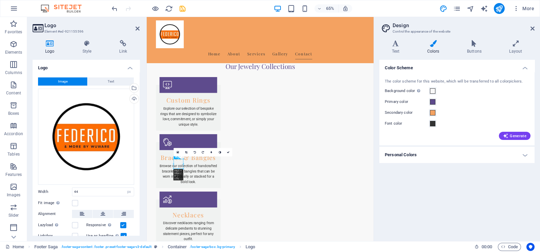
scroll to position [777, 0]
click at [138, 28] on icon at bounding box center [138, 28] width 4 height 5
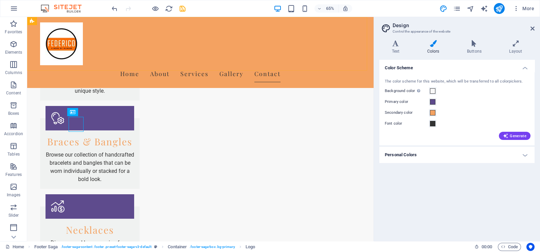
scroll to position [895, 0]
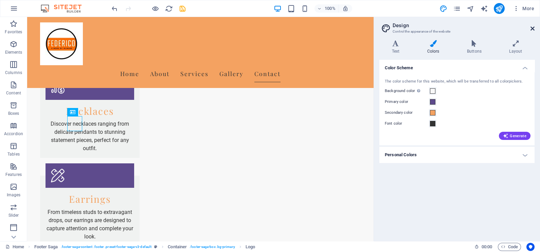
click at [532, 28] on icon at bounding box center [533, 28] width 4 height 5
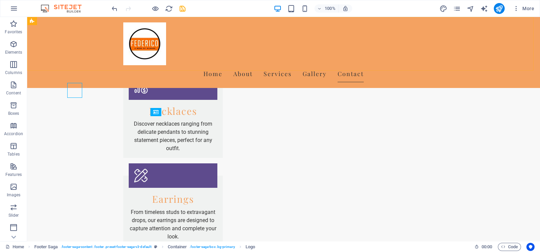
scroll to position [929, 0]
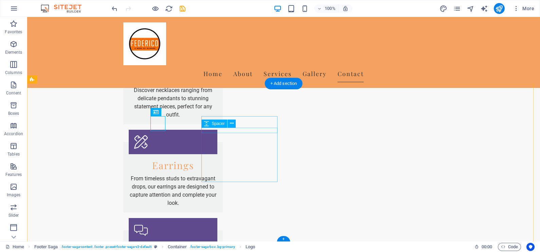
select select "px"
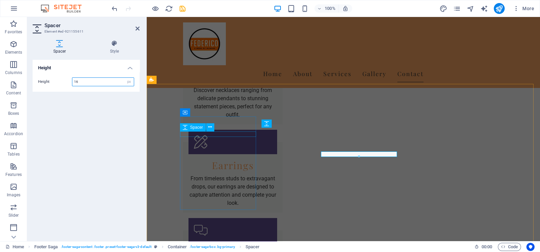
scroll to position [905, 0]
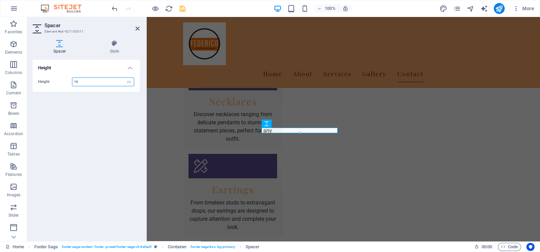
click at [112, 79] on input "16" at bounding box center [102, 82] width 61 height 8
click at [83, 80] on input "25" at bounding box center [102, 82] width 61 height 8
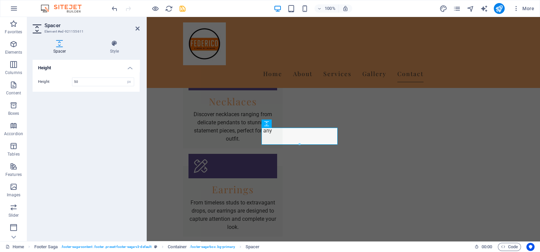
click at [85, 129] on div "Height Height 50 px rem vh vw" at bounding box center [86, 148] width 107 height 176
click at [91, 83] on input "50" at bounding box center [102, 82] width 61 height 8
click at [93, 133] on div "Height Height 200 px rem vh vw" at bounding box center [86, 148] width 107 height 176
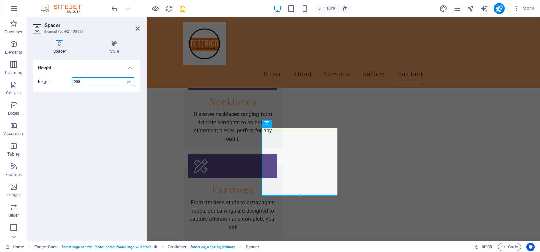
click at [94, 80] on input "200" at bounding box center [102, 82] width 61 height 8
type input "175"
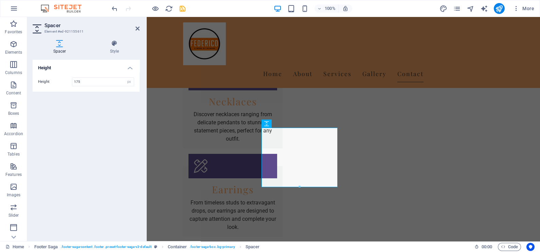
click at [140, 30] on aside "Spacer Element #ed-921155611 Spacer Style Height Height 175 px rem vh vw Footer…" at bounding box center [87, 129] width 120 height 224
click at [133, 27] on h2 "Spacer" at bounding box center [91, 25] width 95 height 6
click at [138, 29] on icon at bounding box center [138, 28] width 4 height 5
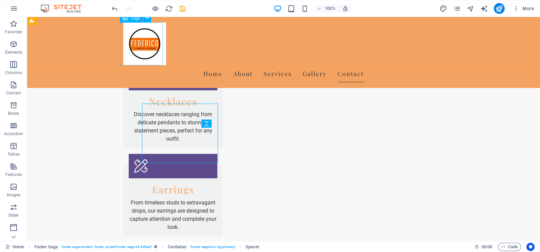
scroll to position [929, 0]
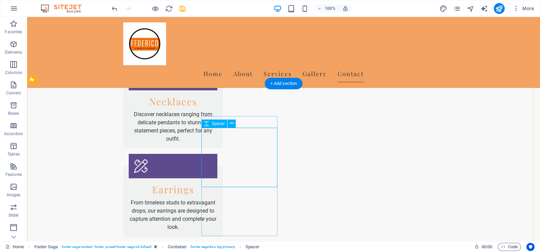
select select "px"
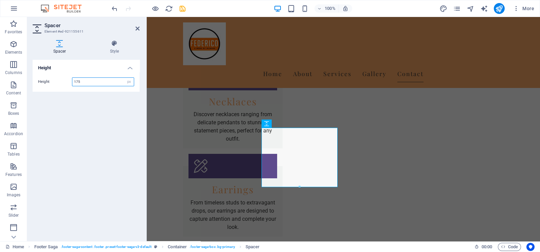
click at [114, 82] on input "175" at bounding box center [102, 82] width 61 height 8
type input "2"
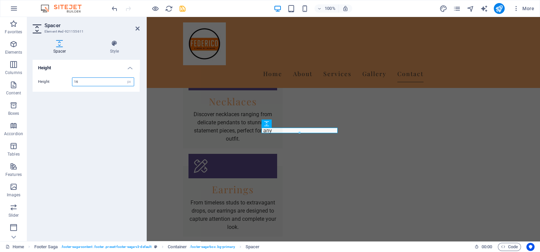
type input "16"
click at [109, 111] on div "Height Height 16 px rem vh vw" at bounding box center [86, 148] width 107 height 176
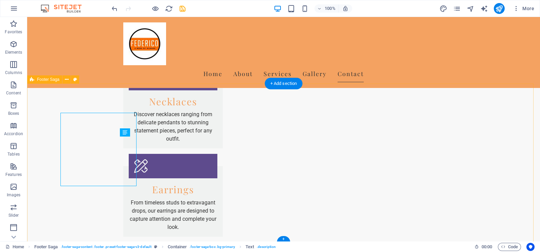
scroll to position [929, 0]
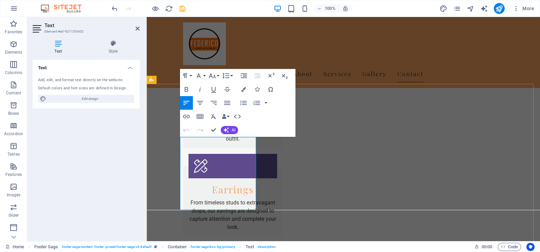
click at [112, 46] on icon at bounding box center [113, 43] width 53 height 7
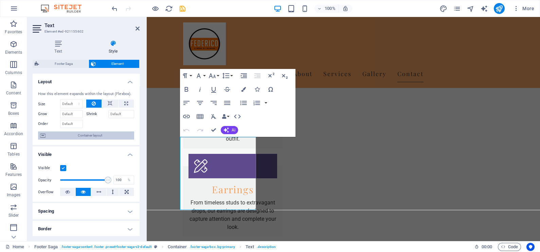
click at [84, 136] on span "Container layout" at bounding box center [90, 135] width 85 height 8
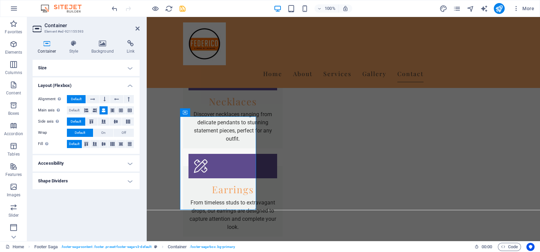
click at [67, 161] on h4 "Accessibility" at bounding box center [86, 163] width 107 height 16
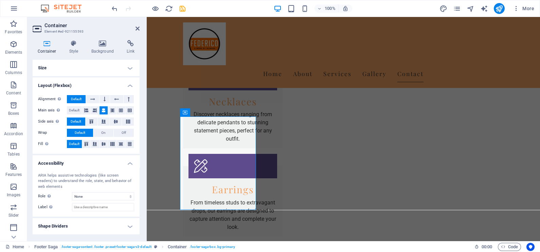
click at [67, 225] on h4 "Shape Dividers" at bounding box center [86, 226] width 107 height 16
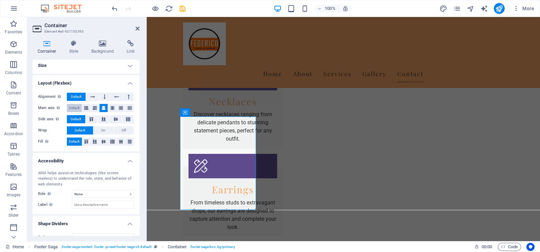
scroll to position [0, 0]
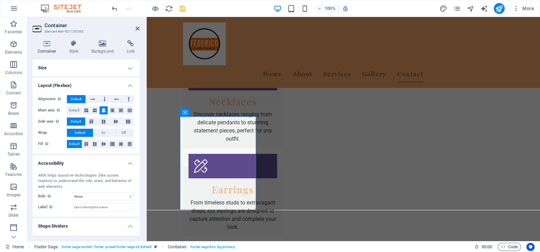
click at [46, 47] on h4 "Container" at bounding box center [49, 47] width 32 height 14
click at [73, 69] on h4 "Size" at bounding box center [86, 68] width 107 height 16
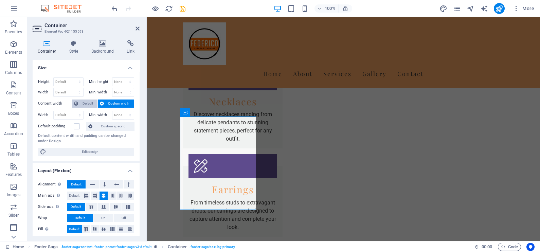
click at [83, 103] on span "Default" at bounding box center [87, 104] width 15 height 8
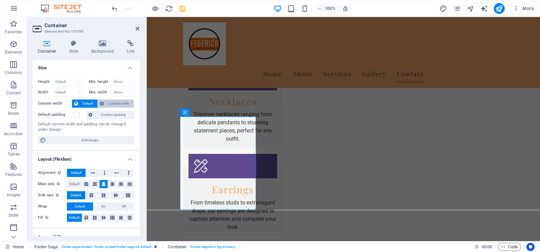
click at [110, 103] on span "Custom width" at bounding box center [119, 104] width 26 height 8
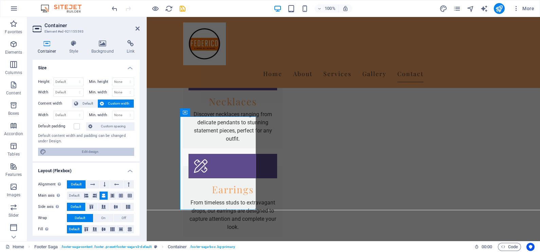
click at [84, 151] on span "Edit design" at bounding box center [90, 152] width 84 height 8
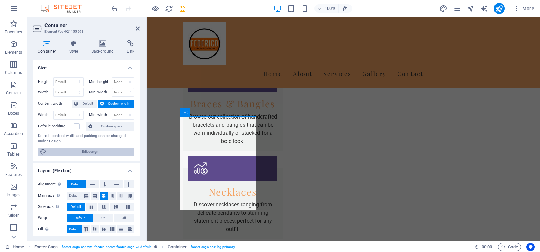
scroll to position [777, 0]
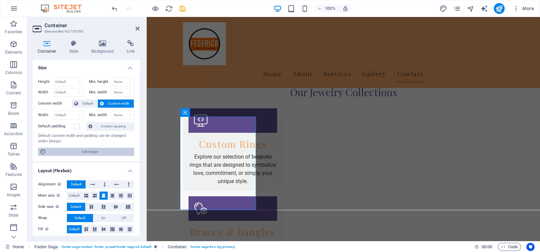
select select "rem"
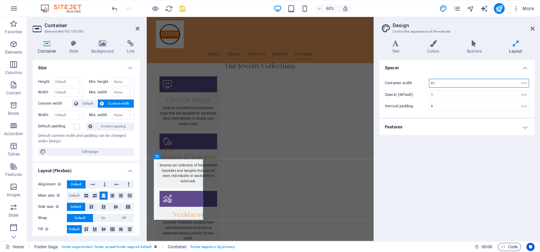
click at [447, 82] on input "61" at bounding box center [479, 83] width 100 height 8
click at [445, 72] on div "Container width 80 rem px Spacer (default) 1 rem Vertical padding 6 rem" at bounding box center [457, 95] width 158 height 46
click at [440, 94] on input "1" at bounding box center [479, 95] width 100 height 8
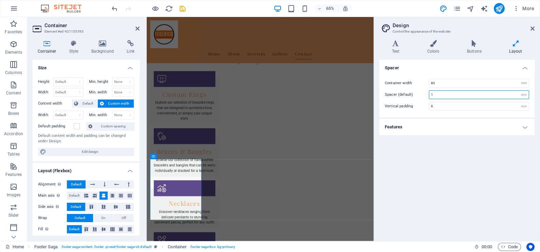
scroll to position [768, 0]
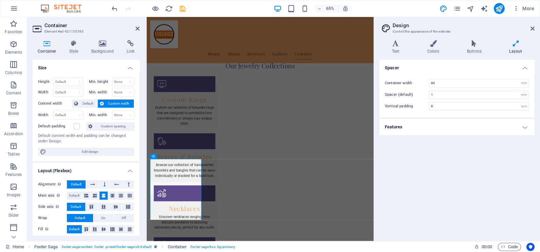
click at [432, 124] on h4 "Features" at bounding box center [456, 127] width 155 height 16
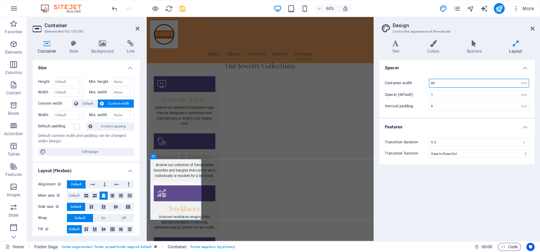
click at [445, 82] on input "80" at bounding box center [479, 83] width 100 height 8
click at [448, 67] on h4 "Spacer" at bounding box center [456, 66] width 155 height 12
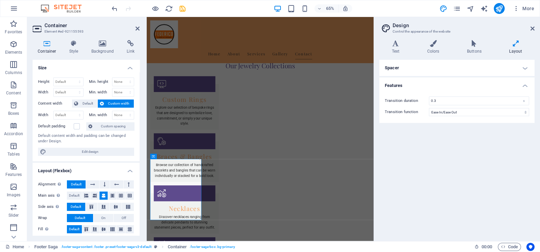
click at [448, 67] on h4 "Spacer" at bounding box center [456, 68] width 155 height 16
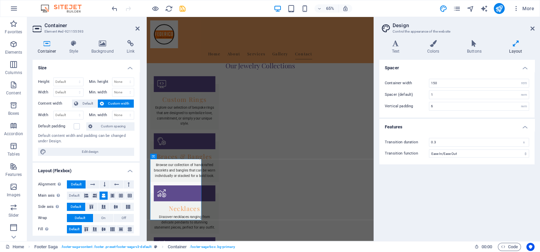
click at [426, 187] on div "Spacer Container width 150 rem px Spacer (default) 1 rem Vertical padding 6 rem…" at bounding box center [456, 148] width 155 height 176
click at [138, 28] on icon at bounding box center [138, 28] width 4 height 5
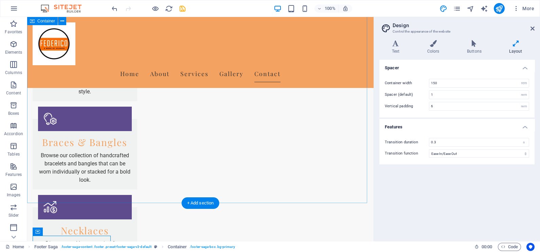
scroll to position [888, 0]
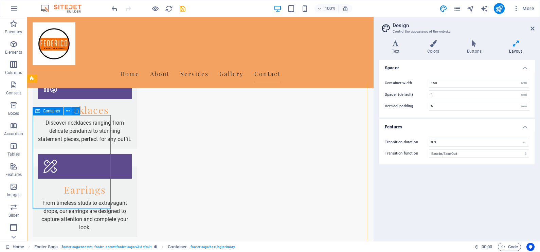
click at [67, 111] on icon at bounding box center [68, 111] width 4 height 7
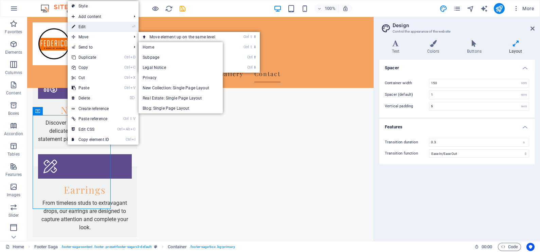
click at [87, 27] on link "⏎ Edit" at bounding box center [91, 27] width 46 height 10
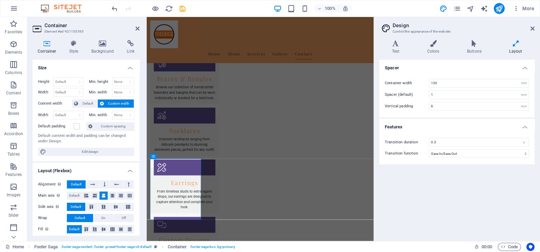
scroll to position [768, 0]
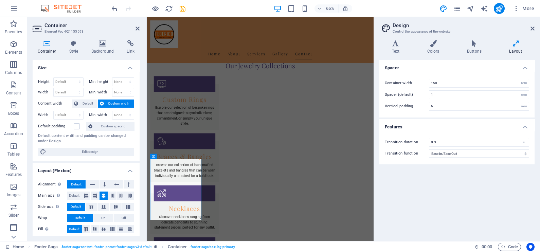
click at [117, 101] on span "Custom width" at bounding box center [119, 104] width 26 height 8
click at [447, 81] on input "150" at bounding box center [479, 83] width 100 height 8
click at [445, 81] on input "150" at bounding box center [479, 83] width 100 height 8
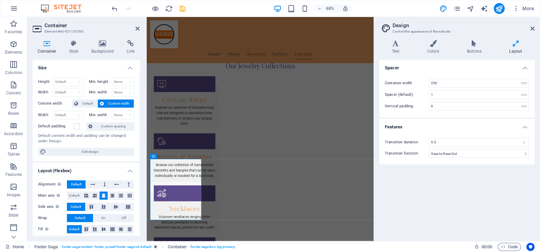
click at [462, 71] on h4 "Spacer" at bounding box center [456, 66] width 155 height 12
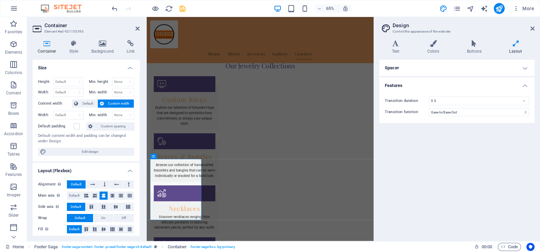
click at [462, 71] on h4 "Spacer" at bounding box center [456, 68] width 155 height 16
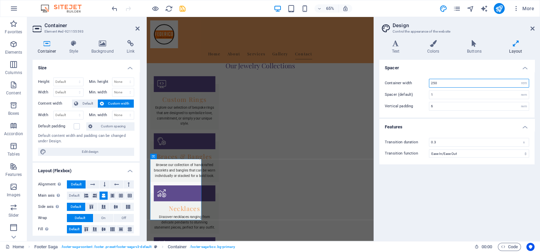
click at [453, 83] on input "250" at bounding box center [479, 83] width 100 height 8
click at [414, 222] on div "Spacer Container width 250 rem px Spacer (default) 1 rem Vertical padding 6 rem…" at bounding box center [456, 148] width 155 height 176
click at [444, 142] on input "0.3" at bounding box center [479, 142] width 100 height 8
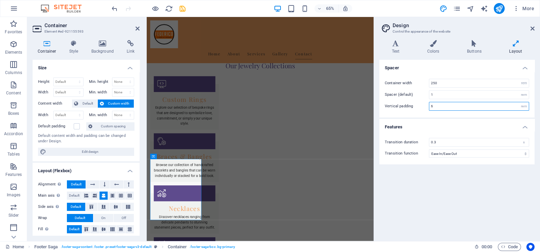
click at [444, 106] on input "6" at bounding box center [479, 106] width 100 height 8
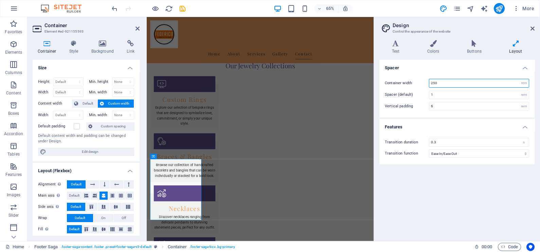
click at [447, 84] on input "250" at bounding box center [479, 83] width 100 height 8
type input "100"
click at [432, 198] on div "Spacer Container width 100 rem px Spacer (default) 1 rem Vertical padding 6 rem…" at bounding box center [456, 148] width 155 height 176
click at [73, 114] on select "Default px rem % em vh vw" at bounding box center [69, 115] width 30 height 8
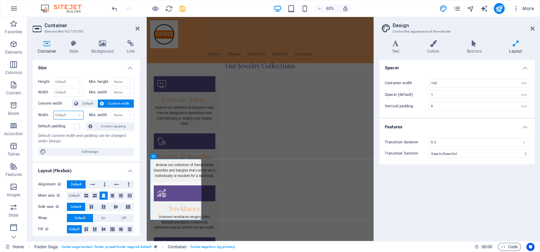
click at [73, 114] on select "Default px rem % em vh vw" at bounding box center [69, 115] width 30 height 8
click at [524, 85] on select "rem px" at bounding box center [524, 83] width 10 height 8
select select "px"
click at [519, 79] on select "rem px" at bounding box center [524, 83] width 10 height 8
click at [465, 84] on input "1600" at bounding box center [479, 83] width 100 height 8
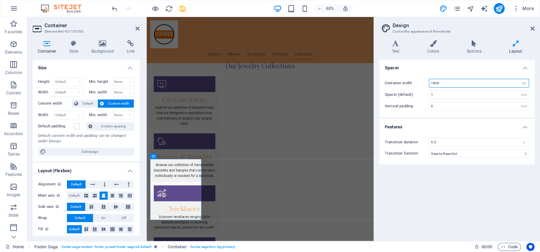
click at [465, 84] on input "1600" at bounding box center [479, 83] width 100 height 8
click at [452, 82] on input "1600500" at bounding box center [479, 83] width 100 height 8
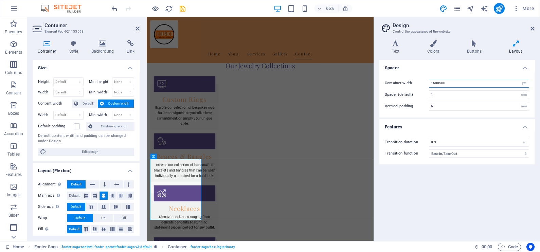
click at [452, 82] on input "1600500" at bounding box center [479, 83] width 100 height 8
click at [451, 71] on h4 "Spacer" at bounding box center [456, 66] width 155 height 12
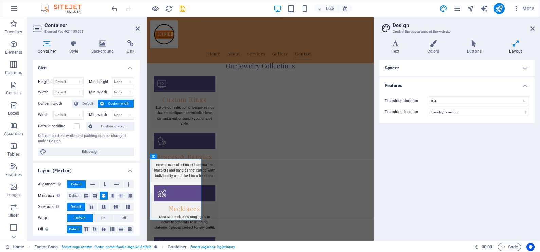
click at [451, 72] on h4 "Spacer" at bounding box center [456, 68] width 155 height 16
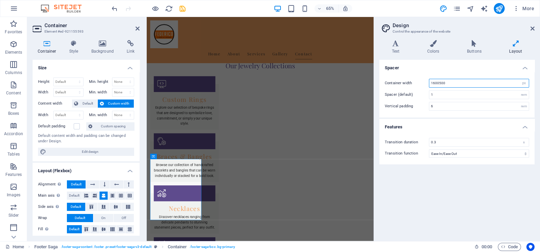
click at [450, 83] on input "1600500" at bounding box center [479, 83] width 100 height 8
type input "2500"
click at [433, 126] on h4 "Features" at bounding box center [456, 125] width 155 height 12
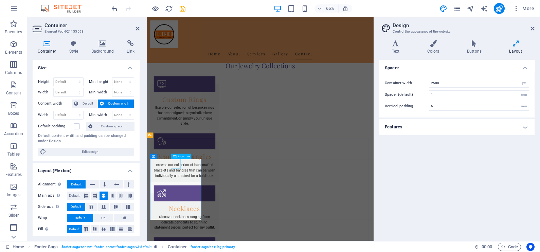
select select "px"
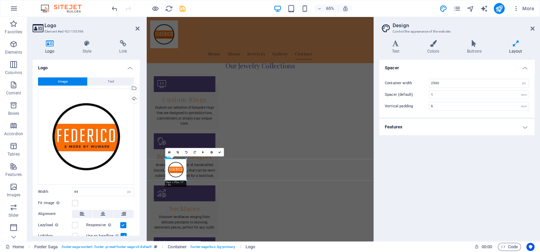
drag, startPoint x: 181, startPoint y: 169, endPoint x: 192, endPoint y: 189, distance: 22.3
type input "96"
click at [138, 27] on icon at bounding box center [138, 28] width 4 height 5
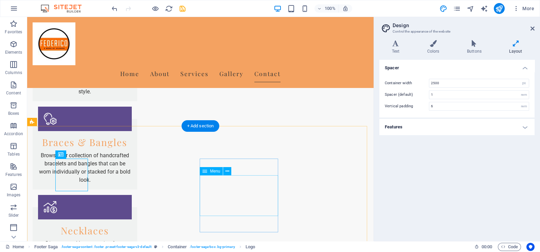
scroll to position [906, 0]
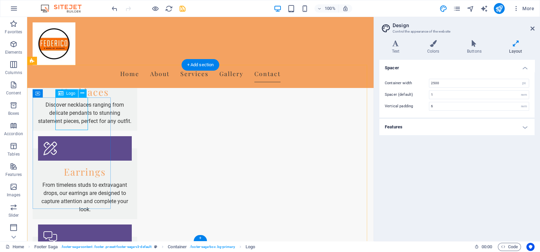
drag, startPoint x: 70, startPoint y: 111, endPoint x: 66, endPoint y: 195, distance: 83.7
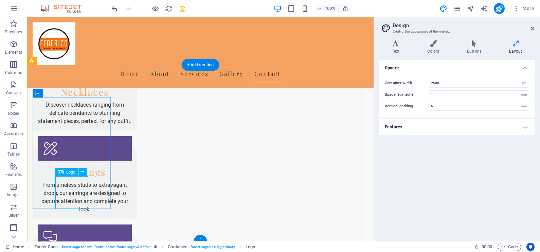
select select "px"
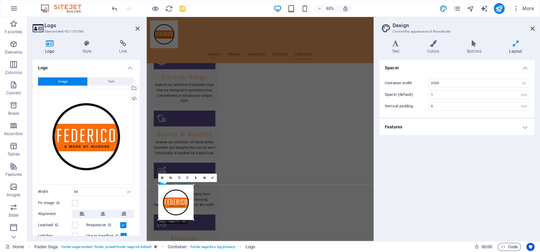
scroll to position [810, 0]
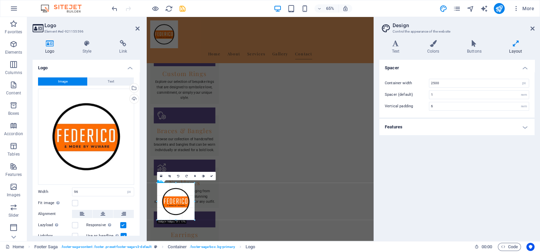
drag, startPoint x: 187, startPoint y: 220, endPoint x: 209, endPoint y: 240, distance: 29.8
type input "163"
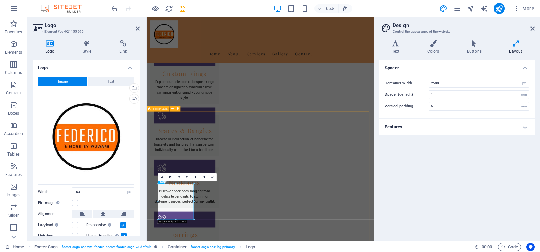
scroll to position [809, 0]
click at [106, 212] on button at bounding box center [103, 214] width 20 height 8
click at [81, 210] on icon at bounding box center [82, 214] width 5 height 8
click at [136, 26] on icon at bounding box center [138, 28] width 4 height 5
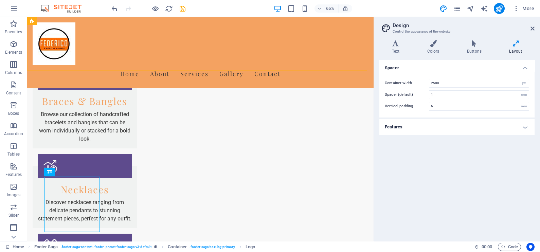
scroll to position [906, 0]
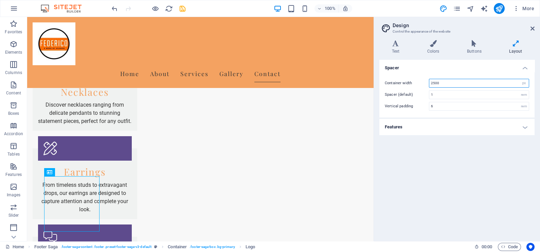
click at [460, 82] on input "2500" at bounding box center [479, 83] width 100 height 8
click at [526, 84] on select "rem px" at bounding box center [524, 83] width 10 height 8
select select "rem"
click at [519, 79] on select "rem px" at bounding box center [524, 83] width 10 height 8
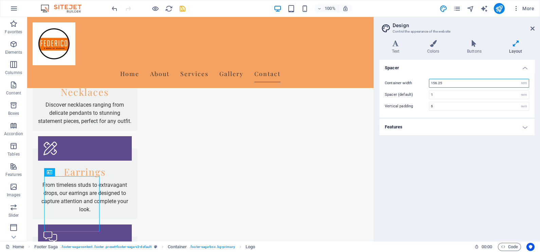
click at [472, 80] on input "156.25" at bounding box center [479, 83] width 100 height 8
click at [455, 65] on h4 "Spacer" at bounding box center [456, 66] width 155 height 12
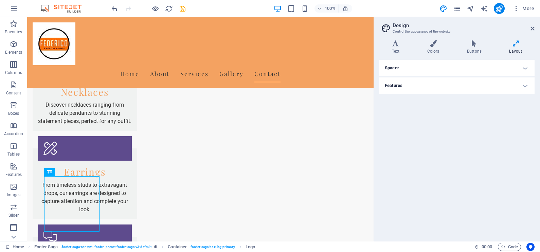
click at [455, 65] on h4 "Spacer" at bounding box center [456, 68] width 155 height 16
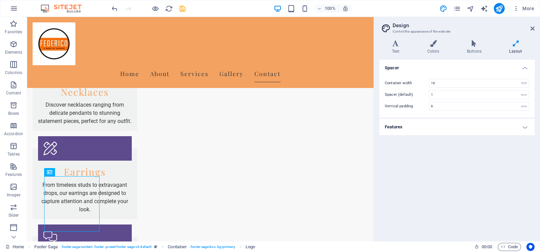
click at [424, 155] on div "Spacer Container width 16 rem px Spacer (default) 1 rem Vertical padding 6 rem …" at bounding box center [456, 148] width 155 height 176
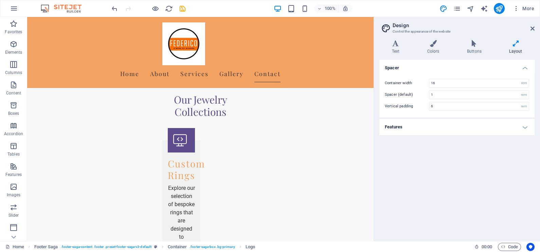
scroll to position [923, 0]
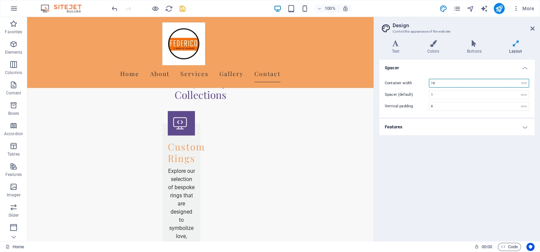
click at [452, 85] on input "16" at bounding box center [479, 83] width 100 height 8
click at [486, 191] on div "Spacer Container width 2500 rem px Spacer (default) 1 rem Vertical padding 6 re…" at bounding box center [456, 148] width 155 height 176
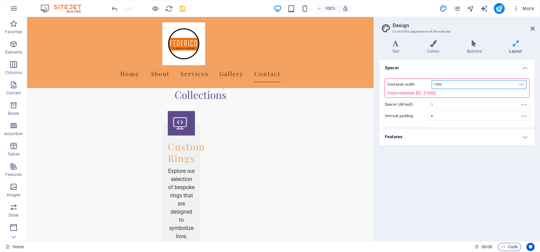
click at [454, 82] on input "1000" at bounding box center [479, 85] width 94 height 8
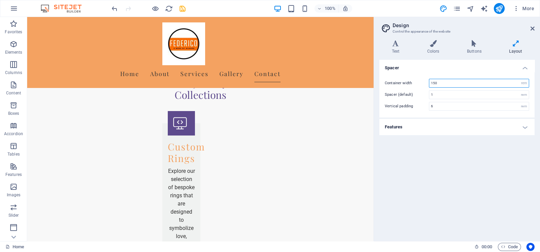
type input "1000"
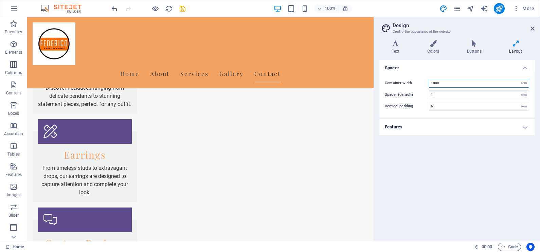
scroll to position [906, 0]
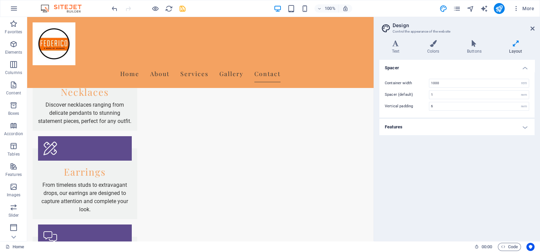
click at [411, 153] on div "Spacer Container width 1000 rem px Spacer (default) 1 rem Vertical padding 6 re…" at bounding box center [456, 148] width 155 height 176
click at [533, 28] on icon at bounding box center [533, 28] width 4 height 5
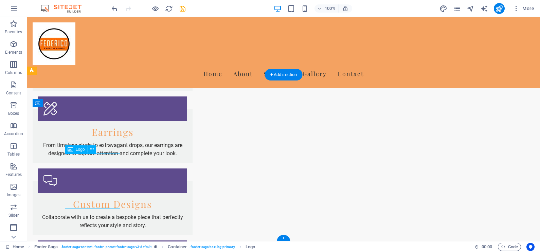
select select "px"
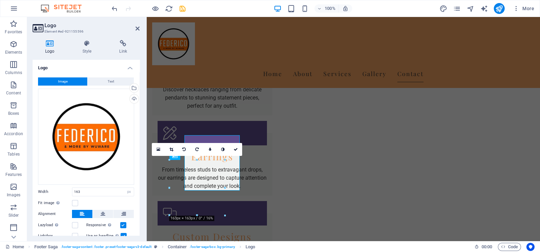
click at [89, 176] on div "Drag files here, click to choose files or select files from Files or our free s…" at bounding box center [86, 137] width 96 height 96
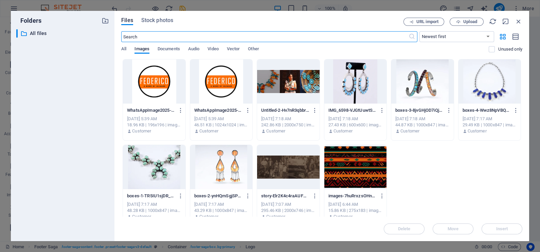
scroll to position [809, 0]
click at [520, 21] on icon "button" at bounding box center [518, 21] width 7 height 7
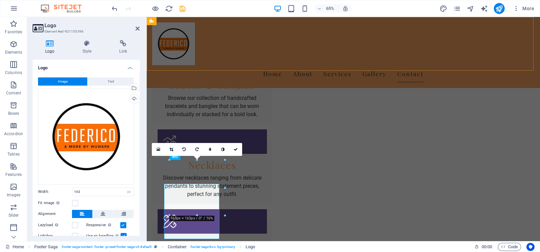
scroll to position [899, 0]
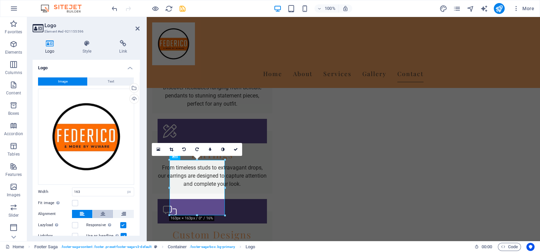
click at [106, 213] on button at bounding box center [103, 214] width 20 height 8
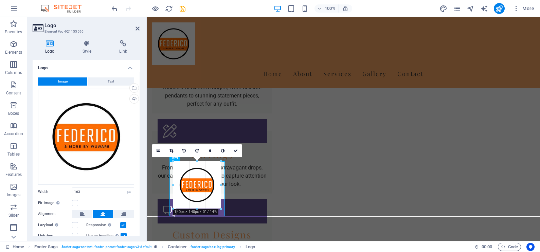
scroll to position [898, 0]
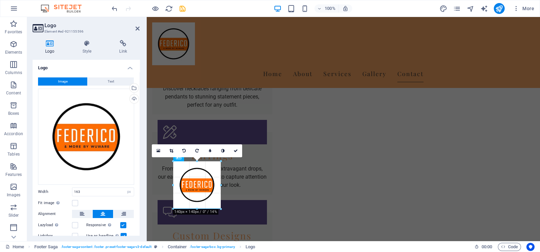
drag, startPoint x: 225, startPoint y: 217, endPoint x: 217, endPoint y: 200, distance: 18.2
type input "139"
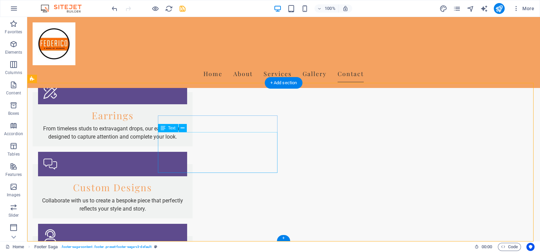
scroll to position [873, 0]
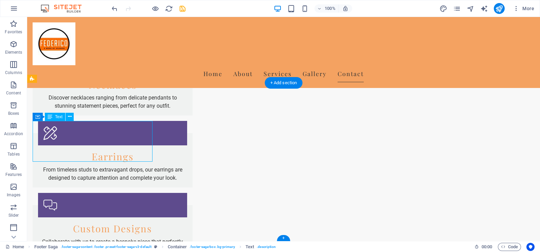
scroll to position [897, 0]
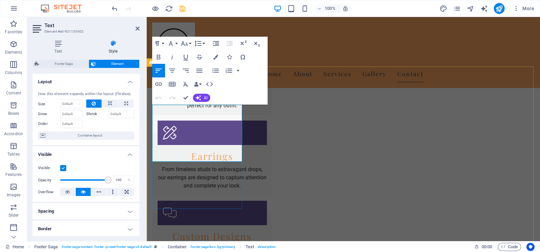
click at [173, 69] on icon "button" at bounding box center [172, 71] width 6 height 4
click at [137, 28] on icon at bounding box center [138, 28] width 4 height 5
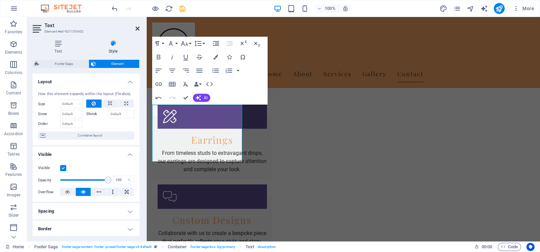
scroll to position [873, 0]
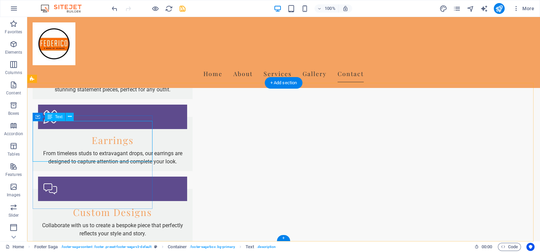
click at [518, 12] on button "More" at bounding box center [523, 8] width 27 height 11
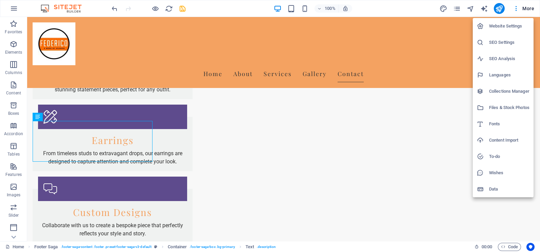
click at [497, 43] on h6 "SEO Settings" at bounding box center [509, 42] width 40 height 8
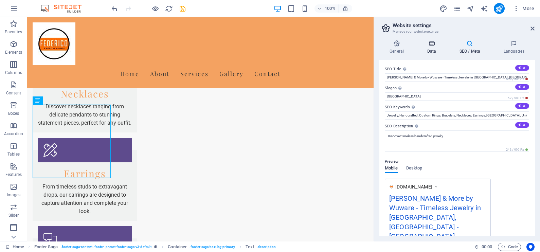
click at [431, 46] on icon at bounding box center [432, 43] width 30 height 7
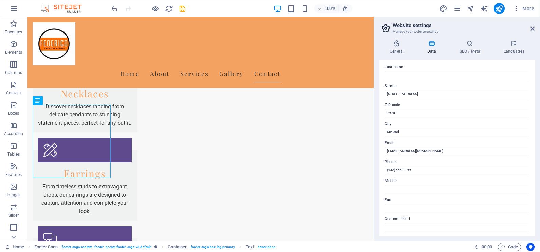
scroll to position [42, 0]
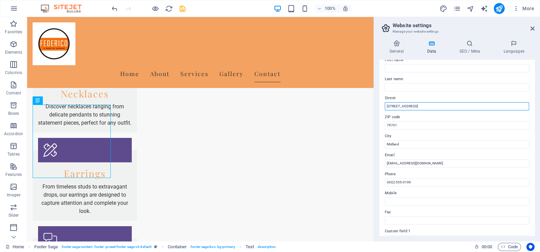
click at [412, 105] on input "123 Artisan Lane" at bounding box center [457, 106] width 144 height 8
click at [412, 104] on input "123 Artisan Lane" at bounding box center [457, 106] width 144 height 8
type input "m"
type input "Midland"
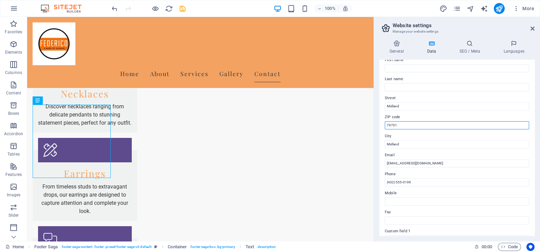
click at [395, 122] on input "79701" at bounding box center [457, 125] width 144 height 8
click at [399, 143] on input "Midland" at bounding box center [457, 144] width 144 height 8
type input "Tx"
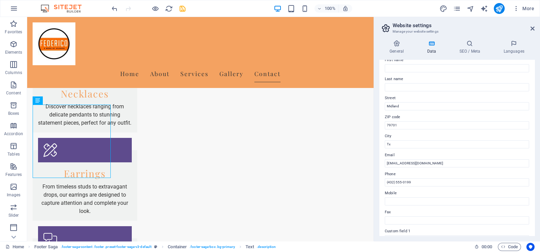
click at [381, 140] on div "Contact data for this website. This can be used everywhere on the website and w…" at bounding box center [456, 148] width 155 height 176
click at [184, 11] on icon "save" at bounding box center [183, 9] width 8 height 8
checkbox input "false"
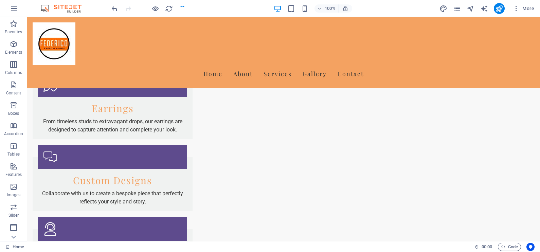
scroll to position [873, 0]
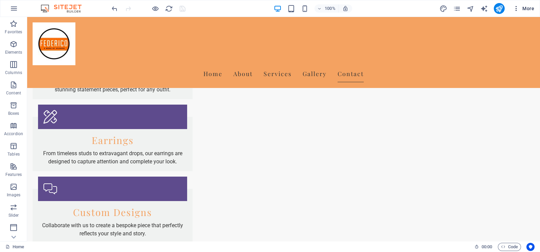
click at [516, 7] on icon "button" at bounding box center [516, 8] width 7 height 7
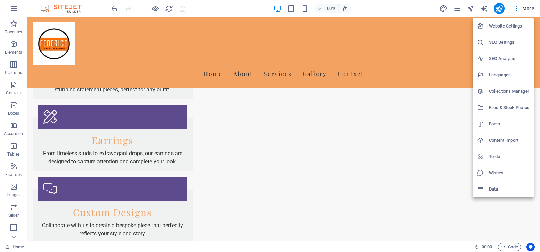
click at [503, 42] on h6 "SEO Settings" at bounding box center [509, 42] width 40 height 8
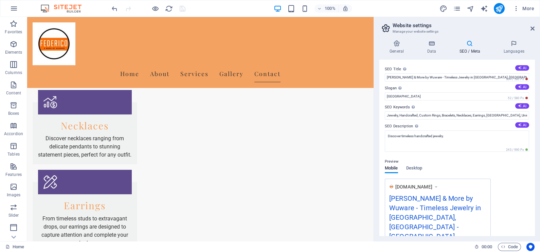
scroll to position [905, 0]
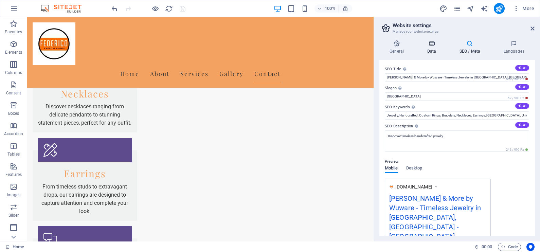
click at [430, 48] on h4 "Data" at bounding box center [433, 47] width 32 height 14
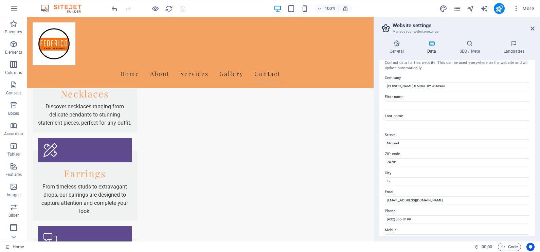
scroll to position [0, 0]
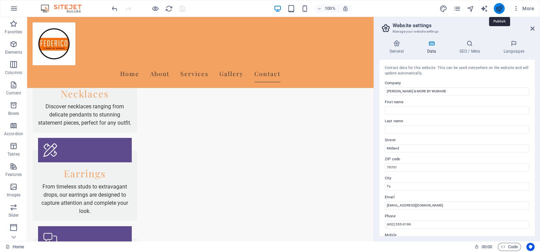
click at [503, 6] on icon "publish" at bounding box center [499, 9] width 8 height 8
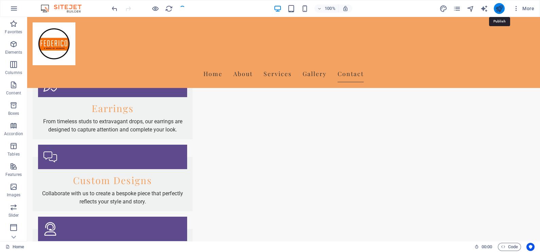
scroll to position [873, 0]
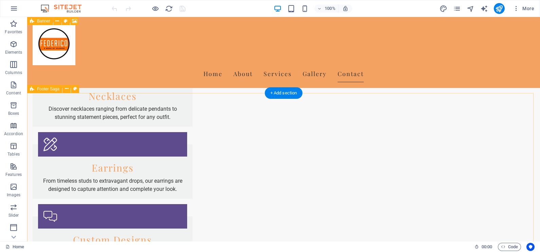
scroll to position [873, 0]
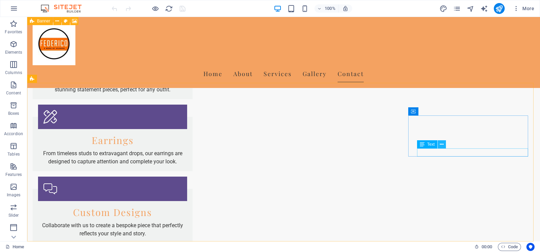
click at [441, 146] on icon at bounding box center [442, 144] width 4 height 7
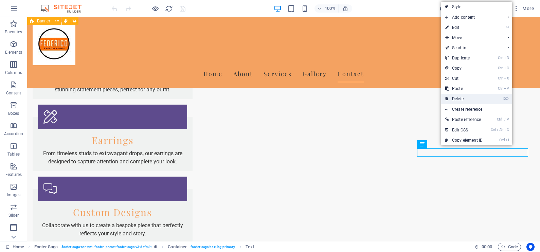
click at [457, 101] on link "⌦ Delete" at bounding box center [464, 99] width 46 height 10
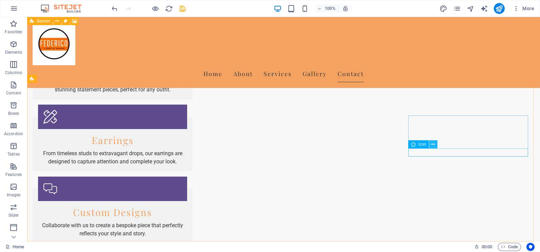
click at [434, 146] on icon at bounding box center [433, 144] width 4 height 7
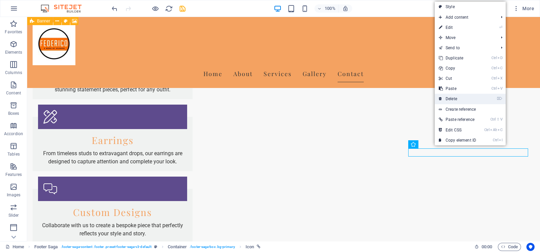
click at [456, 100] on link "⌦ Delete" at bounding box center [458, 99] width 46 height 10
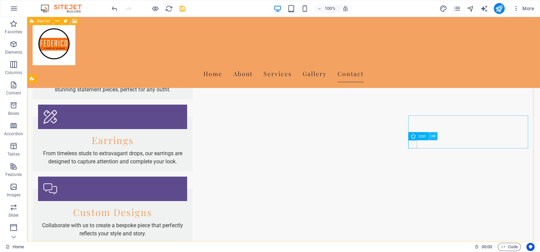
click at [433, 138] on icon at bounding box center [433, 136] width 4 height 7
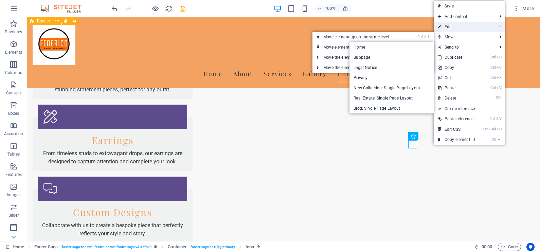
drag, startPoint x: 452, startPoint y: 27, endPoint x: 271, endPoint y: 92, distance: 192.3
click at [452, 27] on link "⏎ Edit" at bounding box center [457, 27] width 46 height 10
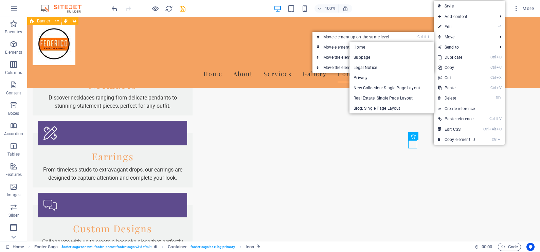
select select "xMidYMid"
select select "px"
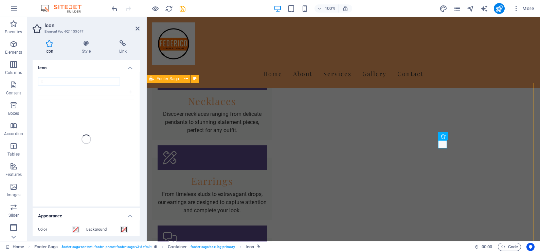
scroll to position [881, 0]
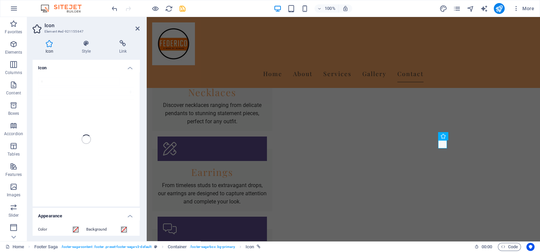
click at [140, 29] on aside "Icon Element #ed-921155647 Icon Style Link Icon x Appearance Color Background M…" at bounding box center [87, 129] width 120 height 224
drag, startPoint x: 137, startPoint y: 27, endPoint x: 111, endPoint y: 13, distance: 30.0
click at [137, 27] on icon at bounding box center [138, 28] width 4 height 5
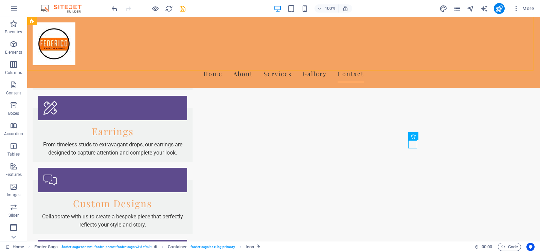
scroll to position [873, 0]
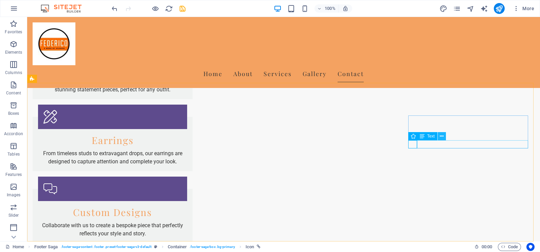
click at [440, 137] on icon at bounding box center [442, 136] width 4 height 7
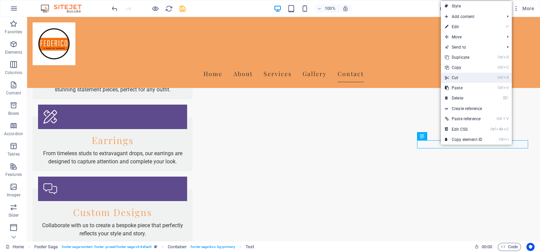
click at [461, 77] on link "Ctrl X Cut" at bounding box center [464, 78] width 46 height 10
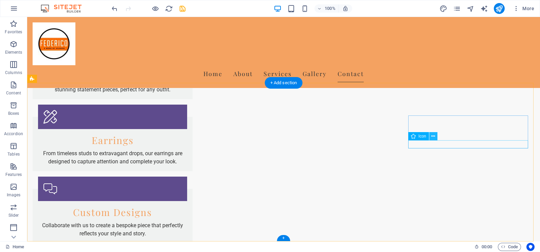
click at [432, 136] on icon at bounding box center [433, 136] width 4 height 7
click at [434, 135] on body "[PERSON_NAME] & MORE BY WUWARE Home Favorites Elements Columns Content Boxes Ac…" at bounding box center [270, 126] width 540 height 252
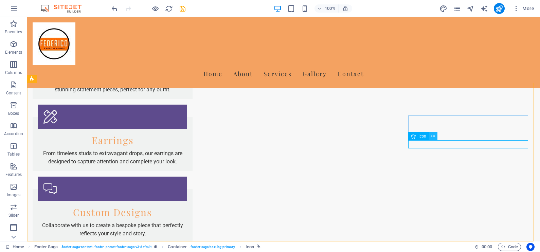
click at [433, 137] on icon at bounding box center [433, 136] width 4 height 7
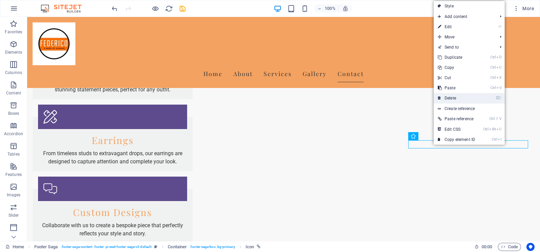
click at [451, 100] on link "⌦ Delete" at bounding box center [457, 98] width 46 height 10
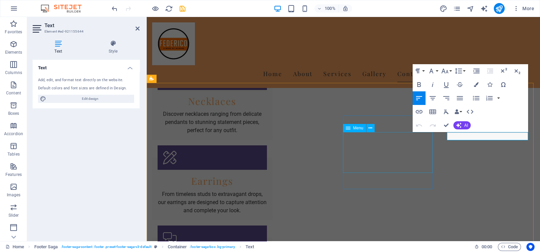
scroll to position [881, 0]
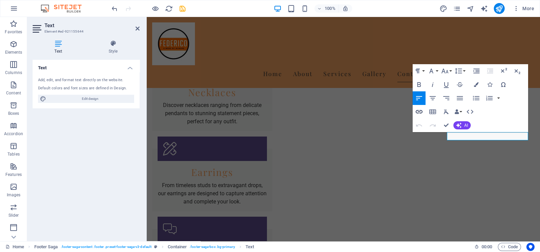
click at [421, 111] on icon "button" at bounding box center [419, 112] width 8 height 8
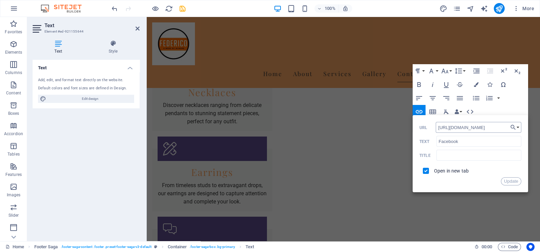
click at [462, 129] on input "[URL][DOMAIN_NAME]" at bounding box center [479, 127] width 86 height 11
click at [495, 126] on input "[URL][DOMAIN_NAME]" at bounding box center [479, 127] width 86 height 11
click at [480, 127] on input "[URL][DOMAIN_NAME]" at bounding box center [479, 127] width 86 height 11
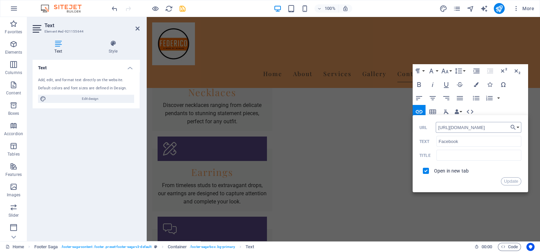
click at [480, 127] on input "[URL][DOMAIN_NAME]" at bounding box center [479, 127] width 86 height 11
type input "[URL][DOMAIN_NAME]"
click at [509, 178] on button "Update" at bounding box center [511, 181] width 20 height 8
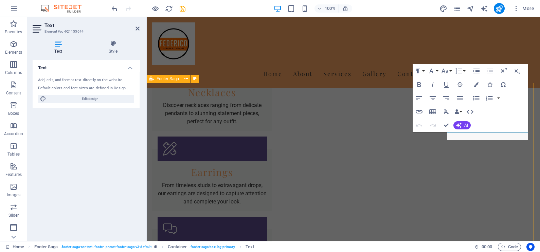
scroll to position [0, 0]
click at [138, 26] on icon at bounding box center [138, 28] width 4 height 5
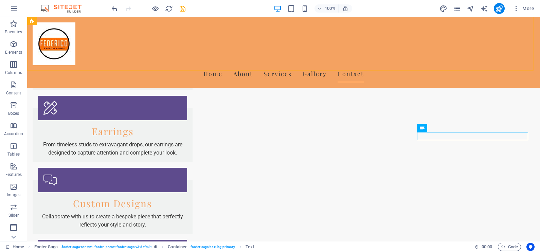
scroll to position [873, 0]
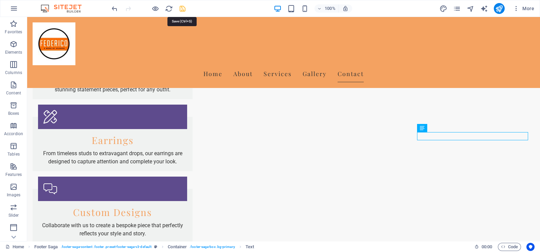
click at [182, 8] on icon "save" at bounding box center [183, 9] width 8 height 8
checkbox input "false"
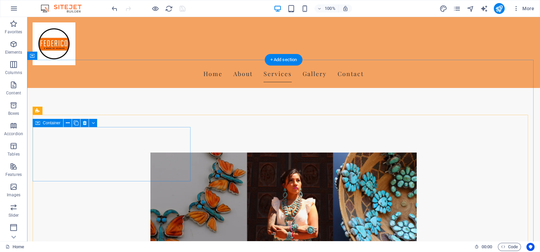
scroll to position [297, 0]
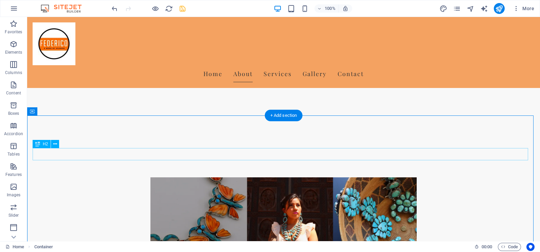
scroll to position [238, 0]
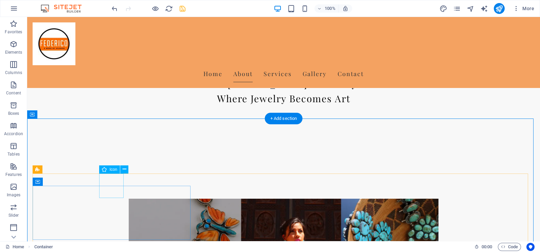
select select "xMidYMid"
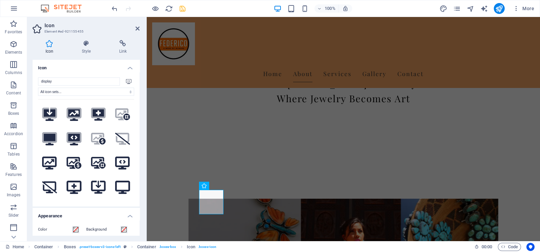
click at [131, 69] on h4 "Icon" at bounding box center [86, 66] width 107 height 12
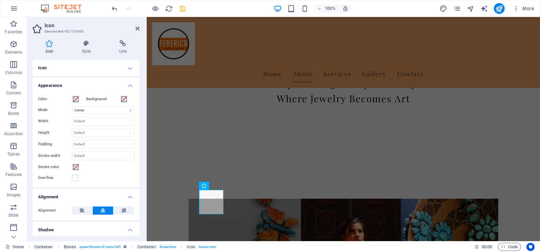
click at [131, 69] on h4 "Icon" at bounding box center [86, 68] width 107 height 16
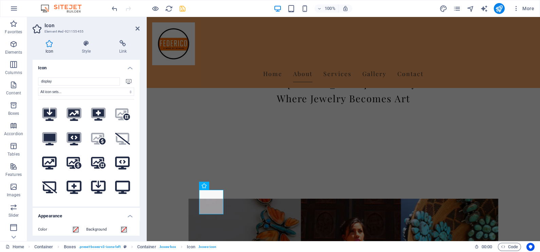
click at [51, 47] on h4 "Icon" at bounding box center [51, 47] width 36 height 14
click at [89, 47] on h4 "Style" at bounding box center [87, 47] width 37 height 14
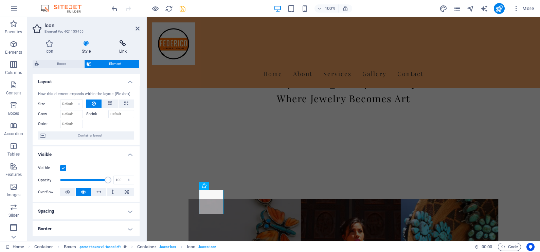
click at [121, 42] on icon at bounding box center [122, 43] width 33 height 7
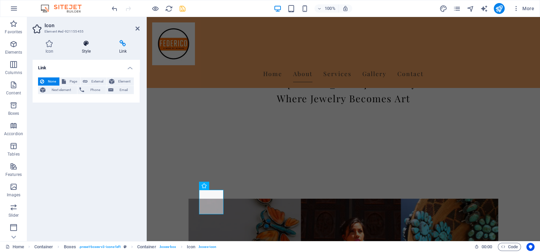
click at [92, 46] on icon at bounding box center [86, 43] width 35 height 7
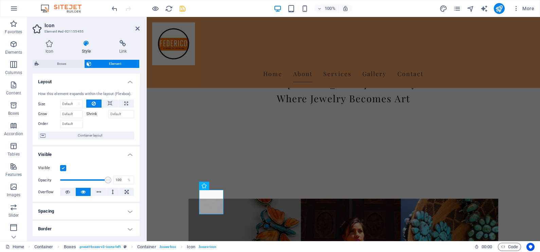
click at [48, 38] on div "Icon Style Link Icon display All icon sets... IcoFont Ionicons FontAwesome Bran…" at bounding box center [86, 138] width 118 height 207
click at [49, 44] on icon at bounding box center [50, 43] width 34 height 7
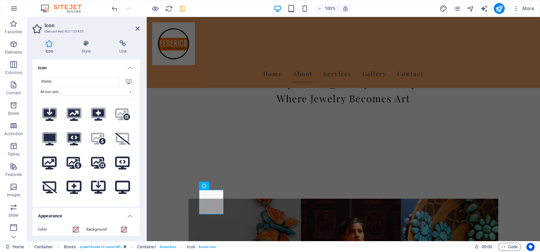
click at [126, 81] on icon at bounding box center [128, 81] width 5 height 5
click at [104, 81] on input "display" at bounding box center [79, 81] width 82 height 8
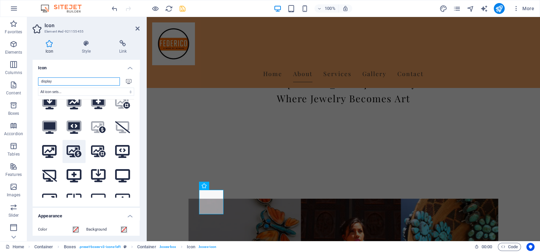
scroll to position [0, 0]
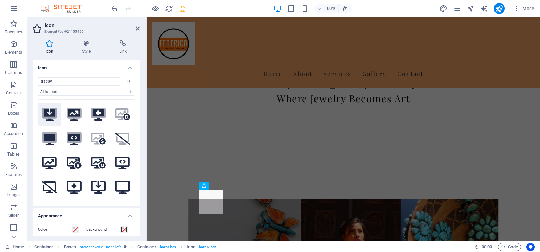
click at [49, 105] on button ".fa-secondary{opacity:.4}" at bounding box center [49, 114] width 23 height 23
click at [49, 109] on icon ".fa-secondary{opacity:.4}" at bounding box center [49, 114] width 15 height 13
click at [78, 84] on input "display" at bounding box center [79, 81] width 82 height 8
drag, startPoint x: 78, startPoint y: 83, endPoint x: 28, endPoint y: 82, distance: 50.0
click at [28, 82] on div "Icon Style Link Icon display .fa-secondary{opacity:.4} All icon sets... IcoFont…" at bounding box center [86, 138] width 118 height 207
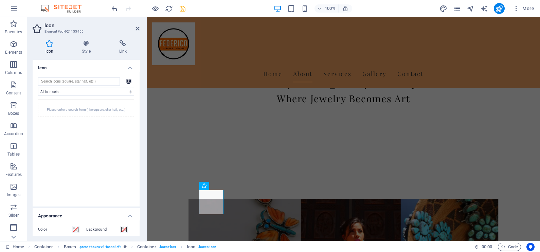
click at [68, 161] on div "Please enter a search term (like square, star half, etc.)" at bounding box center [86, 148] width 96 height 99
click at [125, 230] on span at bounding box center [123, 229] width 5 height 5
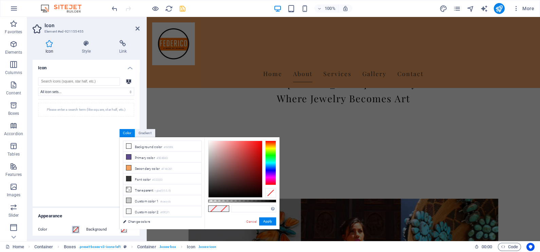
click at [74, 228] on span at bounding box center [75, 229] width 5 height 5
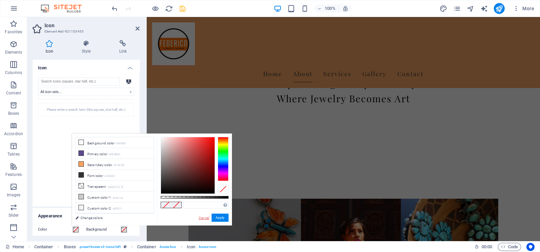
click at [202, 217] on link "Cancel" at bounding box center [204, 217] width 12 height 5
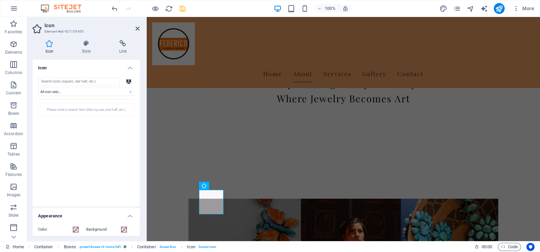
click at [110, 148] on div "Please enter a search term (like square, star half, etc.)" at bounding box center [86, 148] width 96 height 99
click at [130, 65] on h4 "Icon" at bounding box center [86, 66] width 107 height 12
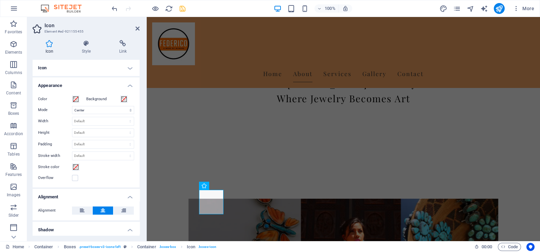
click at [130, 65] on h4 "Icon" at bounding box center [86, 68] width 107 height 16
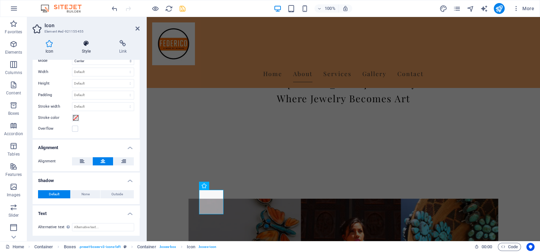
click at [90, 41] on icon at bounding box center [86, 43] width 35 height 7
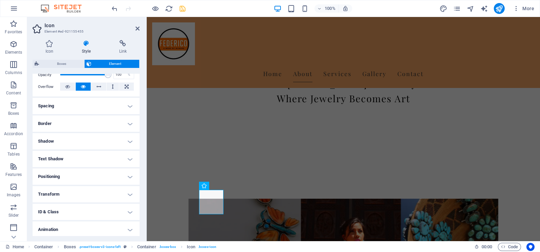
scroll to position [124, 0]
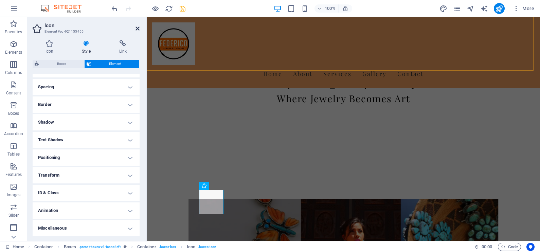
click at [138, 28] on icon at bounding box center [138, 28] width 4 height 5
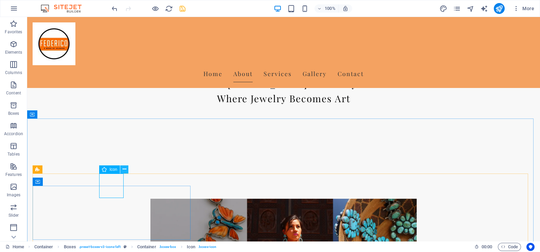
click at [123, 171] on icon at bounding box center [125, 169] width 4 height 7
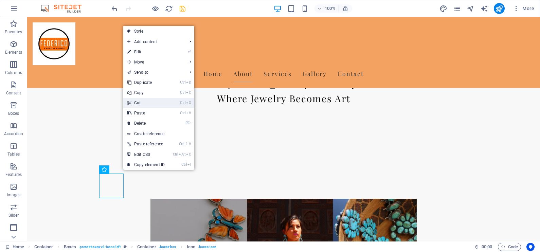
click at [139, 104] on link "Ctrl X Cut" at bounding box center [146, 103] width 46 height 10
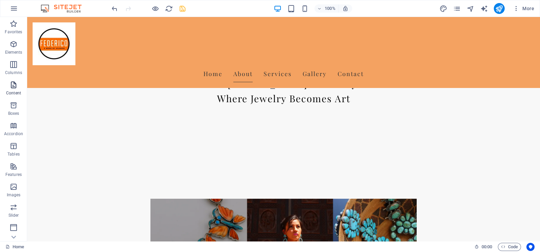
click at [11, 88] on icon "button" at bounding box center [14, 85] width 8 height 8
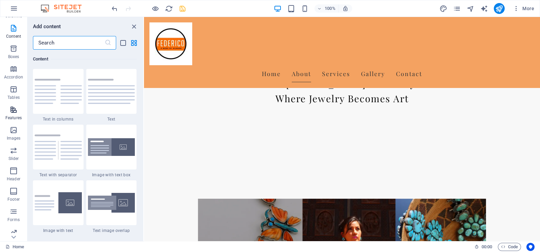
scroll to position [81, 0]
click at [14, 102] on icon "button" at bounding box center [14, 106] width 8 height 8
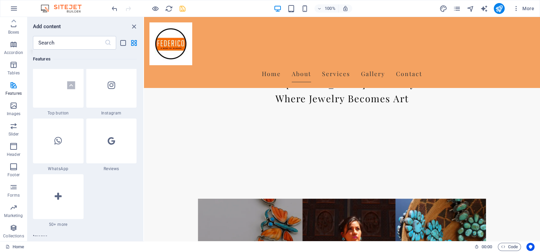
scroll to position [3304, 0]
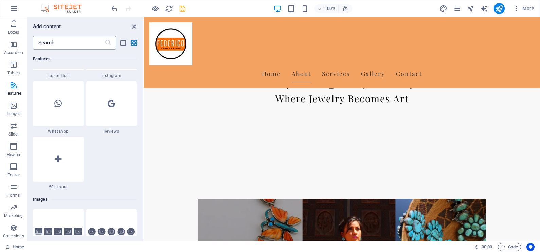
click at [66, 41] on input "text" at bounding box center [69, 43] width 72 height 14
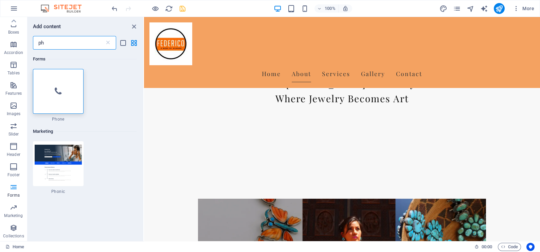
scroll to position [0, 0]
type input "p"
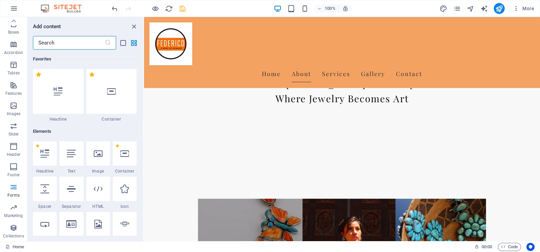
type input "p"
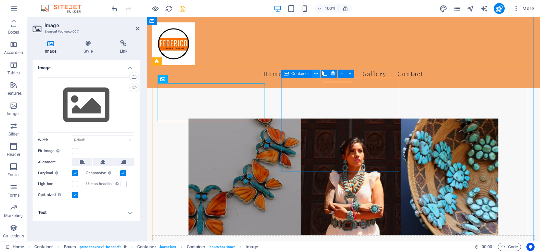
scroll to position [281, 0]
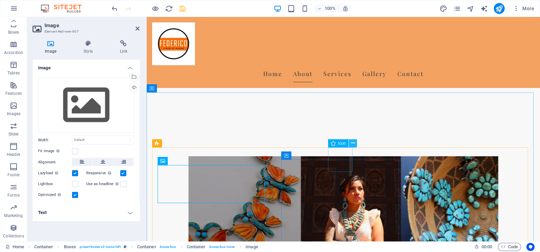
click at [351, 144] on icon at bounding box center [353, 143] width 4 height 7
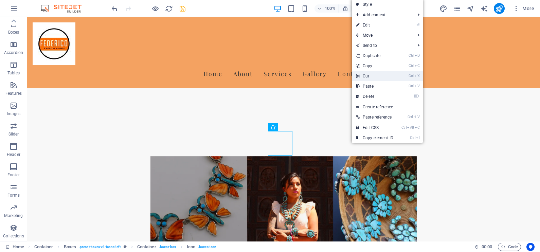
click at [369, 76] on link "Ctrl X Cut" at bounding box center [375, 76] width 46 height 10
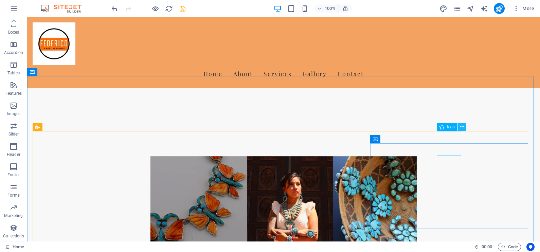
click at [462, 128] on icon at bounding box center [462, 126] width 4 height 7
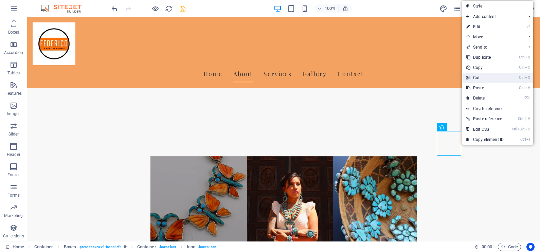
click at [478, 76] on link "Ctrl X Cut" at bounding box center [485, 78] width 46 height 10
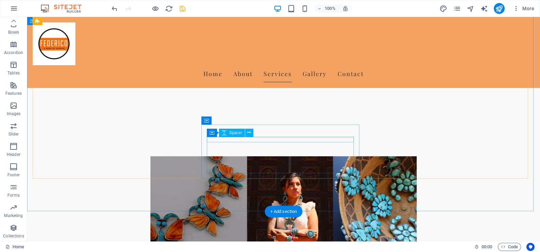
scroll to position [408, 0]
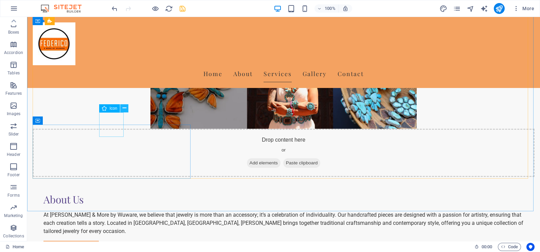
click at [124, 109] on icon at bounding box center [125, 108] width 4 height 7
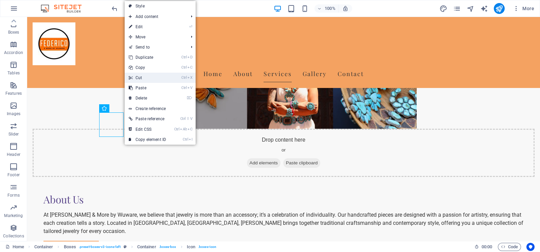
click at [141, 76] on link "Ctrl X Cut" at bounding box center [148, 78] width 46 height 10
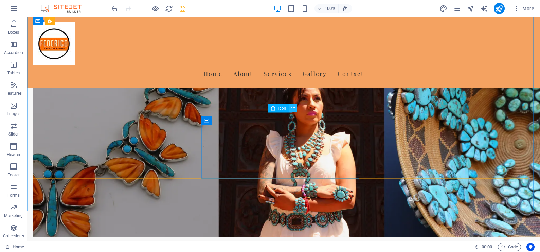
click at [292, 110] on icon at bounding box center [293, 108] width 4 height 7
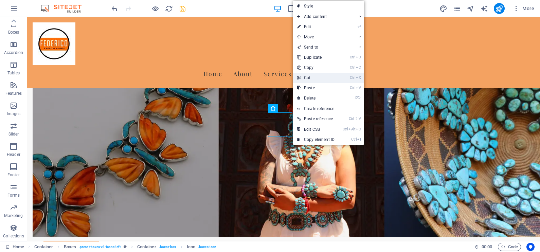
click at [311, 78] on link "Ctrl X Cut" at bounding box center [316, 78] width 46 height 10
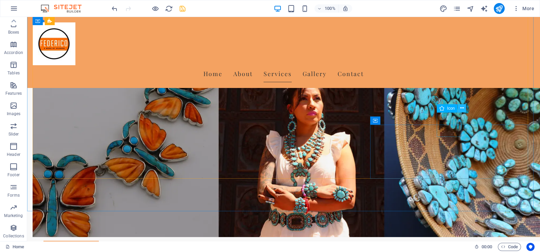
click at [461, 108] on icon at bounding box center [462, 108] width 4 height 7
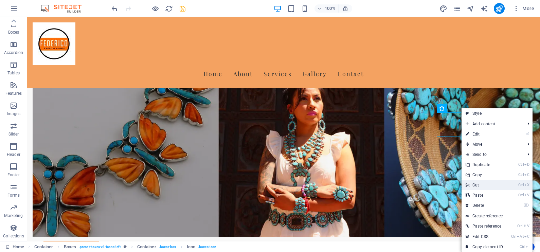
click at [479, 184] on link "Ctrl X Cut" at bounding box center [485, 185] width 46 height 10
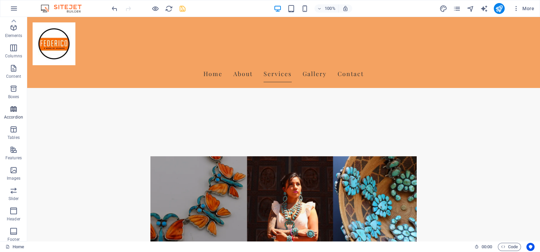
scroll to position [0, 0]
click at [14, 27] on icon "button" at bounding box center [14, 24] width 8 height 8
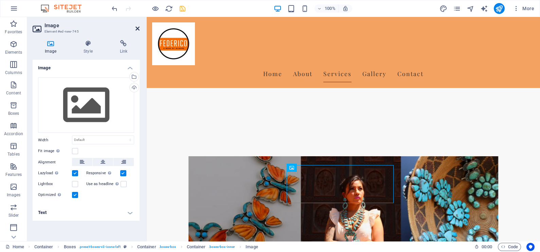
click at [137, 27] on icon at bounding box center [138, 28] width 4 height 5
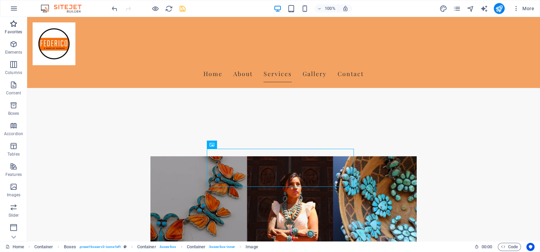
click at [14, 24] on icon "button" at bounding box center [14, 24] width 8 height 8
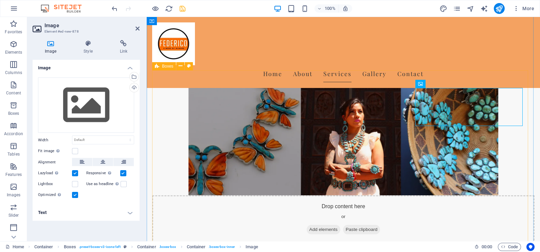
scroll to position [366, 0]
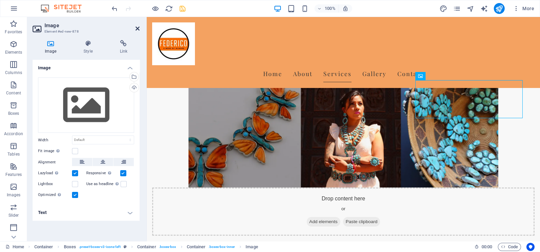
click at [137, 27] on icon at bounding box center [138, 28] width 4 height 5
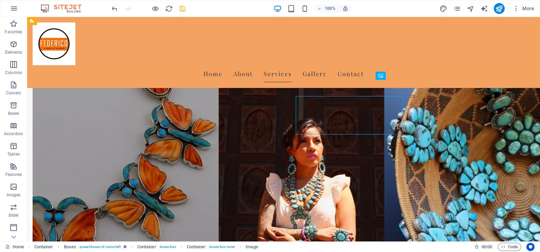
scroll to position [350, 0]
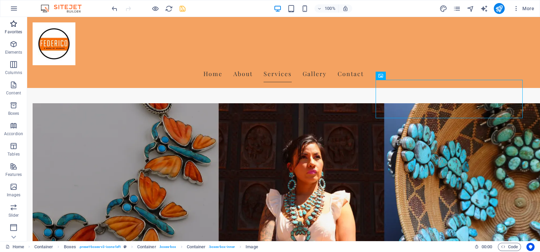
click at [8, 27] on span "Favorites" at bounding box center [13, 28] width 27 height 16
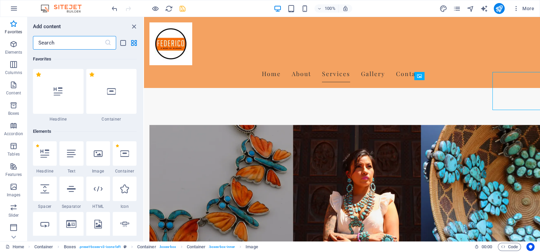
scroll to position [358, 0]
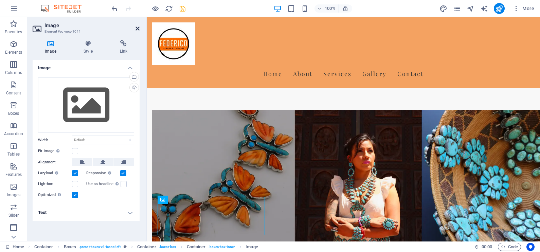
click at [138, 28] on icon at bounding box center [138, 28] width 4 height 5
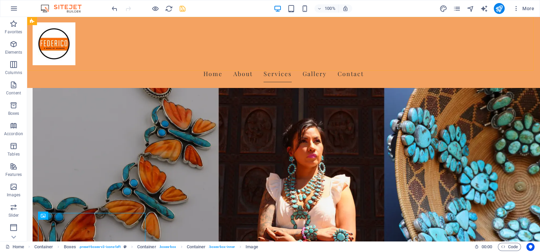
scroll to position [350, 0]
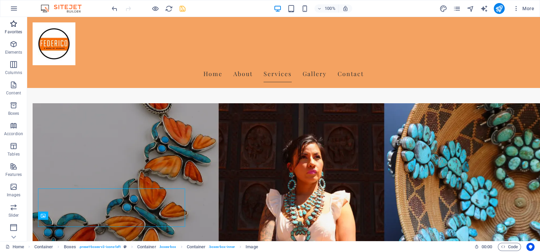
click at [14, 24] on icon "button" at bounding box center [14, 24] width 8 height 8
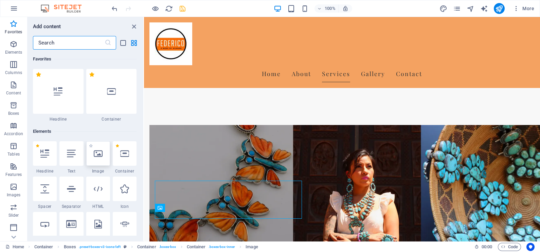
scroll to position [358, 0]
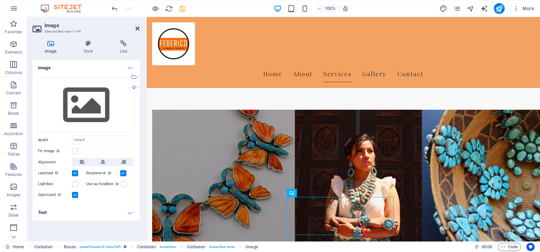
click at [136, 26] on icon at bounding box center [138, 28] width 4 height 5
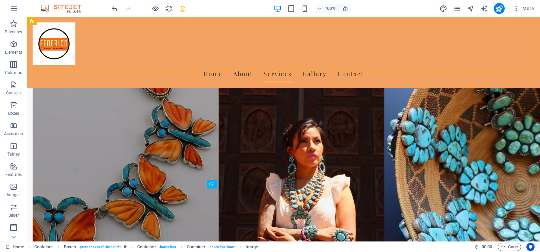
scroll to position [350, 0]
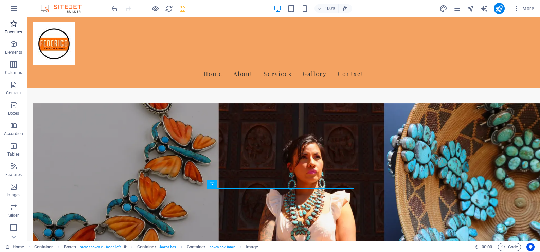
click at [10, 27] on icon "button" at bounding box center [14, 24] width 8 height 8
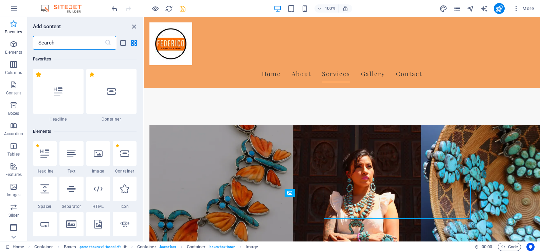
scroll to position [358, 0]
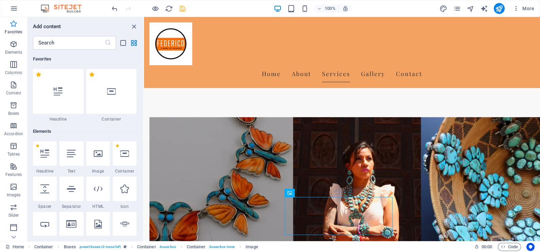
click at [10, 24] on icon "button" at bounding box center [14, 24] width 8 height 8
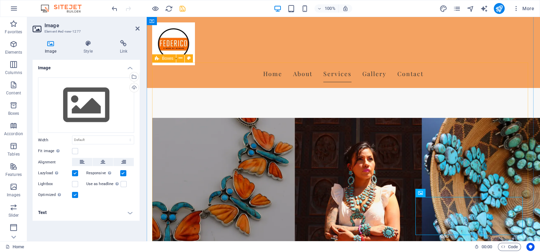
scroll to position [366, 0]
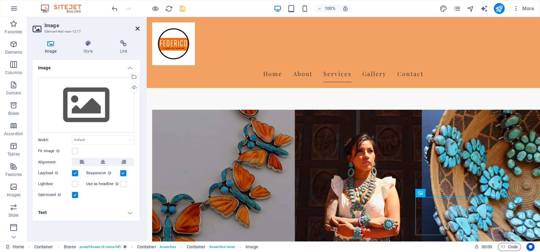
click at [136, 27] on icon at bounding box center [138, 28] width 4 height 5
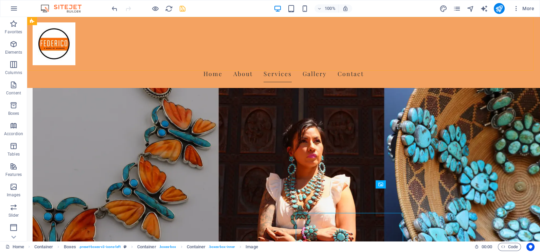
scroll to position [350, 0]
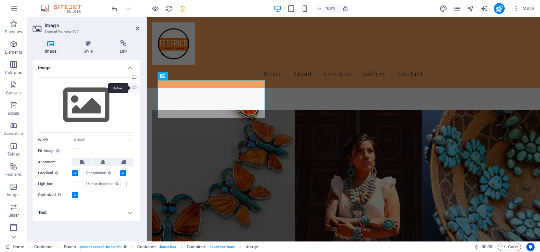
click at [134, 87] on div "Upload" at bounding box center [133, 88] width 10 height 10
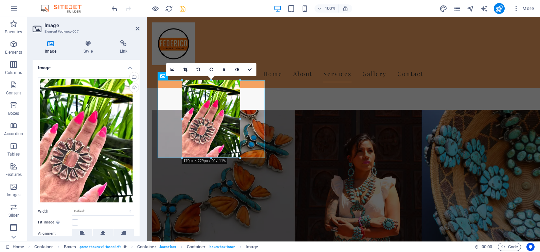
drag, startPoint x: 265, startPoint y: 221, endPoint x: 213, endPoint y: 109, distance: 123.9
type input "163"
select select "px"
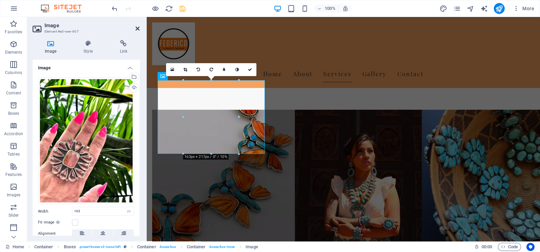
drag, startPoint x: 138, startPoint y: 29, endPoint x: 110, endPoint y: 12, distance: 32.0
click at [138, 29] on icon at bounding box center [138, 28] width 4 height 5
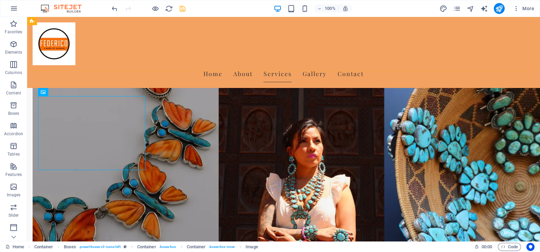
scroll to position [350, 0]
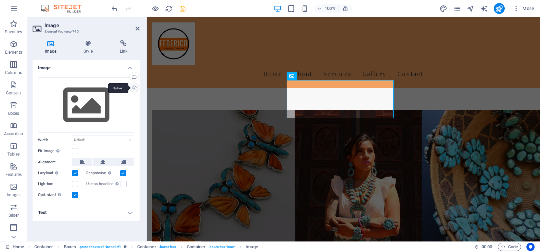
click at [133, 86] on div "Upload" at bounding box center [133, 88] width 10 height 10
click at [78, 106] on div "Drag files here, click to choose files or select files from Files or our free s…" at bounding box center [86, 105] width 96 height 56
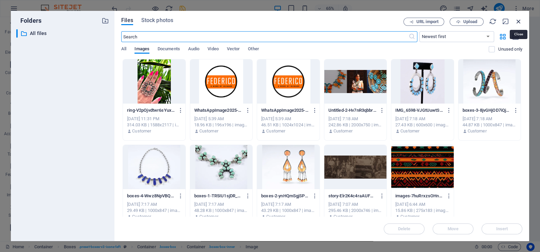
click at [520, 22] on icon "button" at bounding box center [518, 21] width 7 height 7
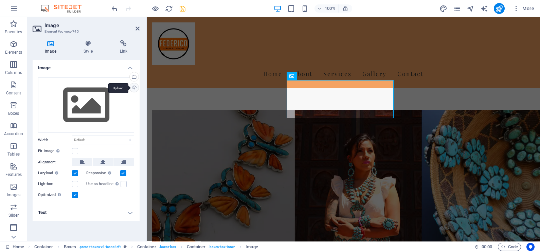
click at [133, 87] on div "Upload" at bounding box center [133, 88] width 10 height 10
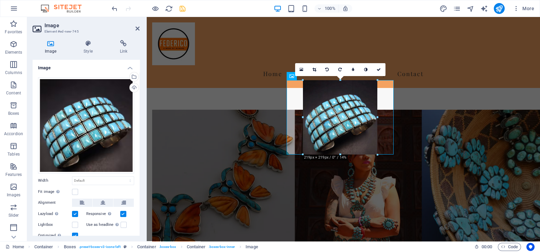
drag, startPoint x: 394, startPoint y: 185, endPoint x: 216, endPoint y: 96, distance: 199.6
type input "219"
select select "px"
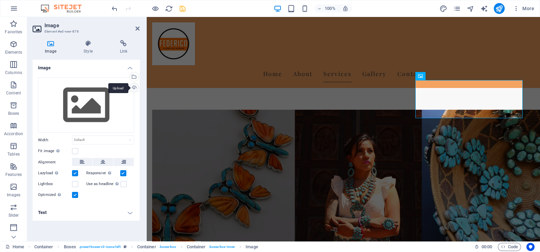
click at [135, 86] on div "Upload" at bounding box center [133, 88] width 10 height 10
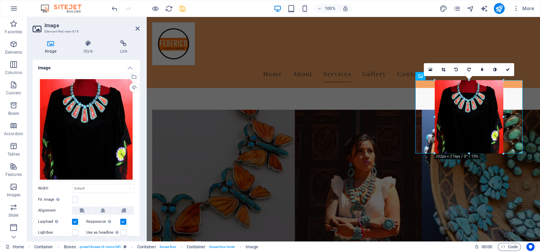
drag, startPoint x: 523, startPoint y: 195, endPoint x: 337, endPoint y: 66, distance: 226.5
type input "205"
select select "px"
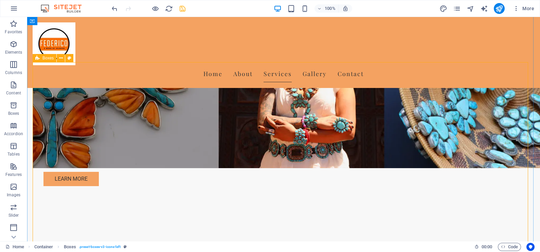
scroll to position [350, 0]
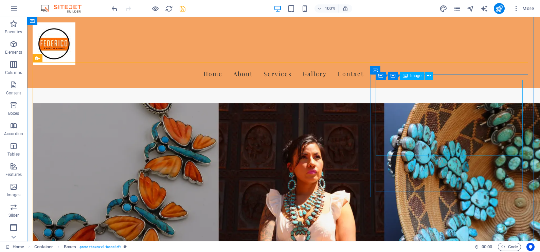
select select "px"
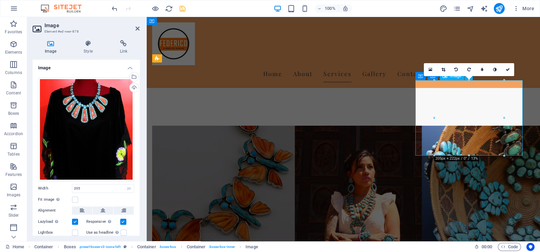
scroll to position [366, 0]
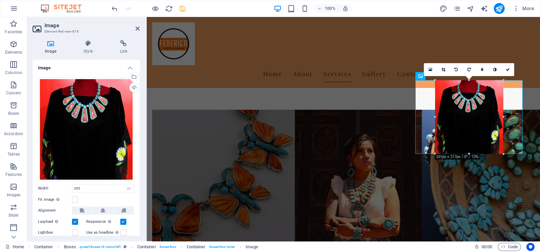
drag, startPoint x: 504, startPoint y: 157, endPoint x: 503, endPoint y: 149, distance: 8.2
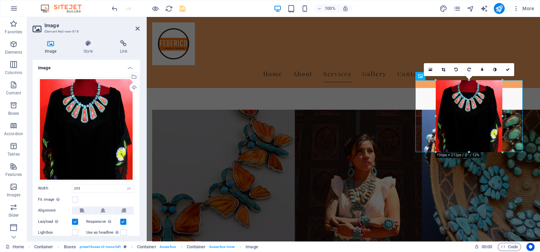
drag, startPoint x: 503, startPoint y: 155, endPoint x: 353, endPoint y: 127, distance: 152.1
type input "196"
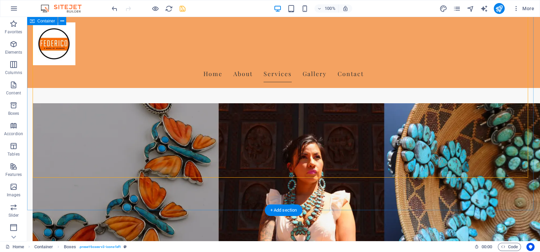
scroll to position [477, 0]
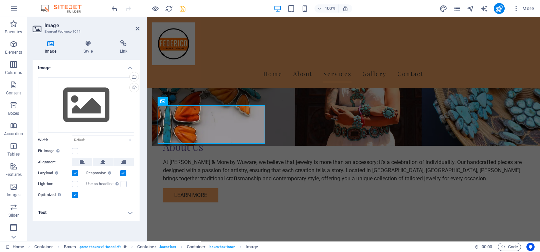
scroll to position [494, 0]
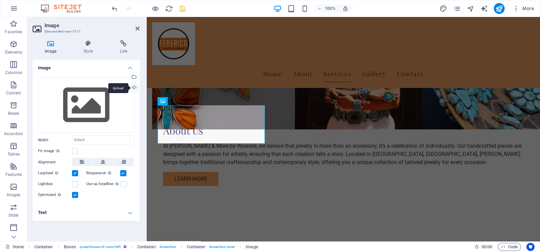
click at [131, 87] on div "Upload" at bounding box center [133, 88] width 10 height 10
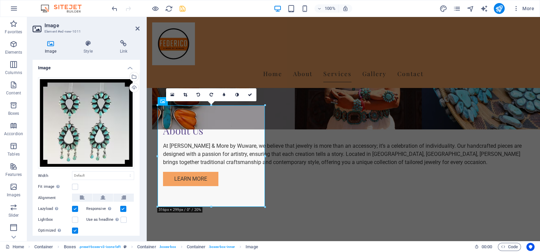
click at [265, 206] on div at bounding box center [265, 207] width 4 height 4
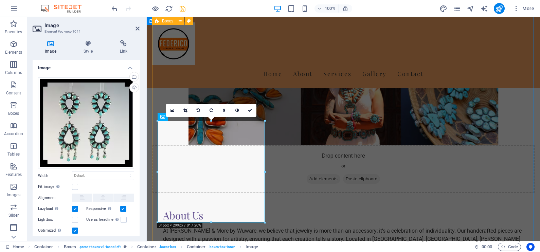
scroll to position [536, 0]
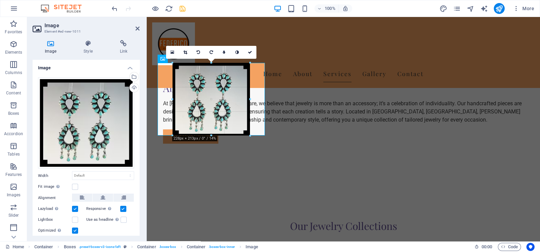
drag, startPoint x: 266, startPoint y: 164, endPoint x: 90, endPoint y: 66, distance: 201.9
type input "228"
select select "px"
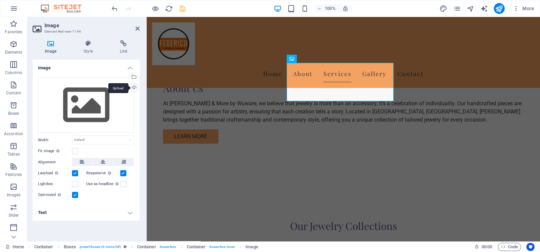
click at [134, 87] on div "Upload" at bounding box center [133, 88] width 10 height 10
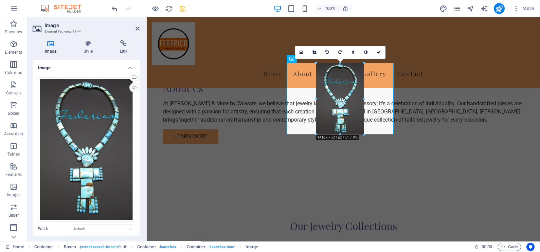
drag, startPoint x: 394, startPoint y: 225, endPoint x: 190, endPoint y: 25, distance: 286.3
type input "141"
select select "px"
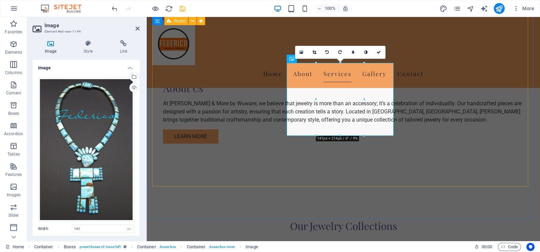
drag, startPoint x: 272, startPoint y: 124, endPoint x: 393, endPoint y: 125, distance: 120.9
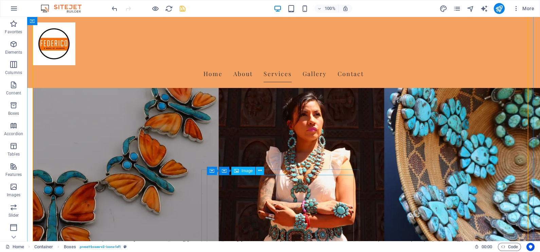
scroll to position [477, 0]
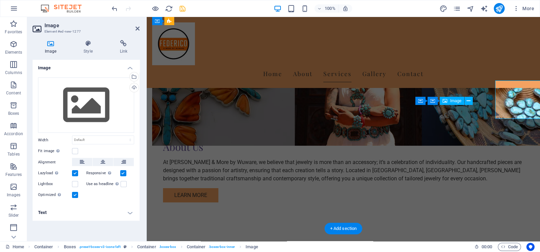
scroll to position [494, 0]
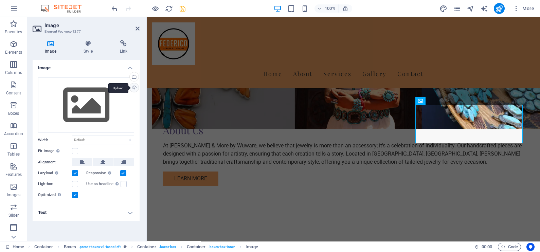
click at [135, 88] on div "Upload" at bounding box center [133, 88] width 10 height 10
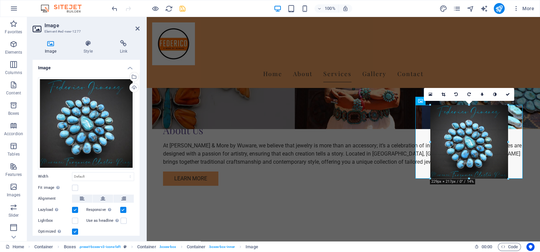
drag, startPoint x: 523, startPoint y: 207, endPoint x: 494, endPoint y: 105, distance: 106.6
type input "232"
select select "px"
drag, startPoint x: 508, startPoint y: 180, endPoint x: 506, endPoint y: 169, distance: 11.3
type input "226"
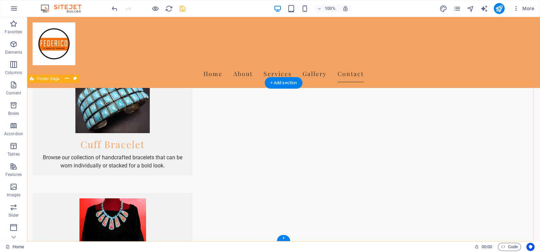
scroll to position [1007, 0]
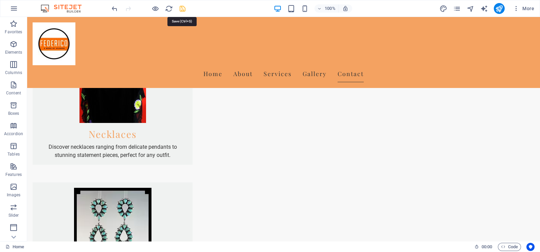
click at [182, 7] on icon "save" at bounding box center [183, 9] width 8 height 8
checkbox input "false"
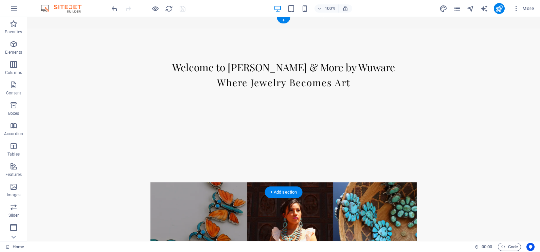
scroll to position [0, 0]
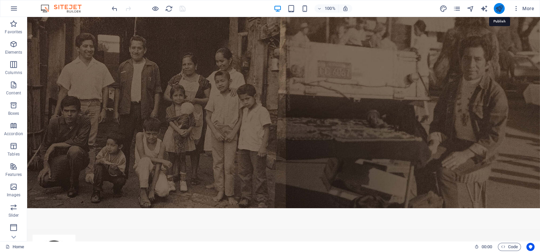
click at [499, 10] on icon "publish" at bounding box center [499, 9] width 8 height 8
